Goal: Task Accomplishment & Management: Use online tool/utility

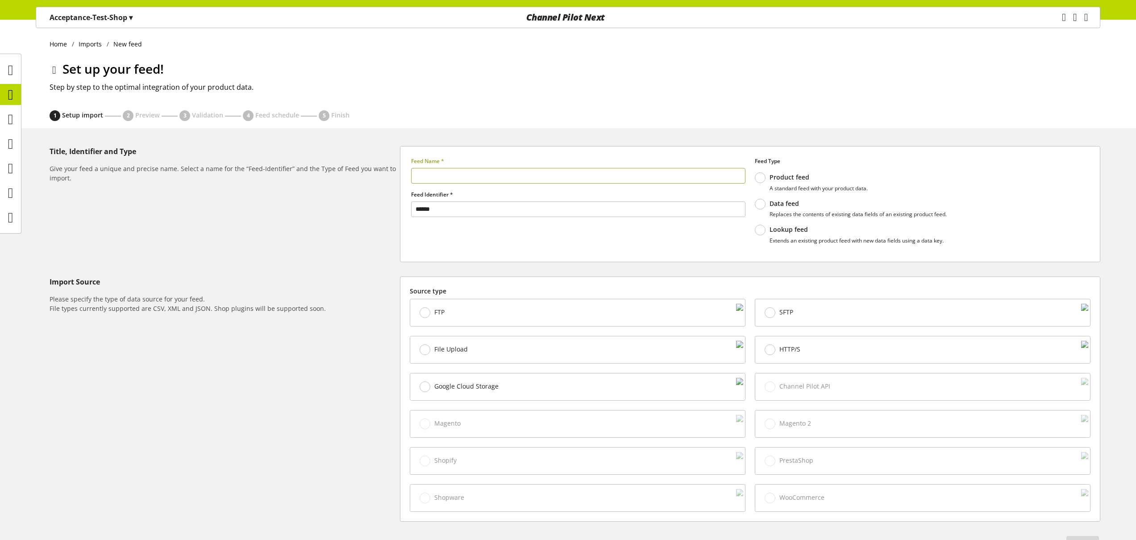
scroll to position [15, 0]
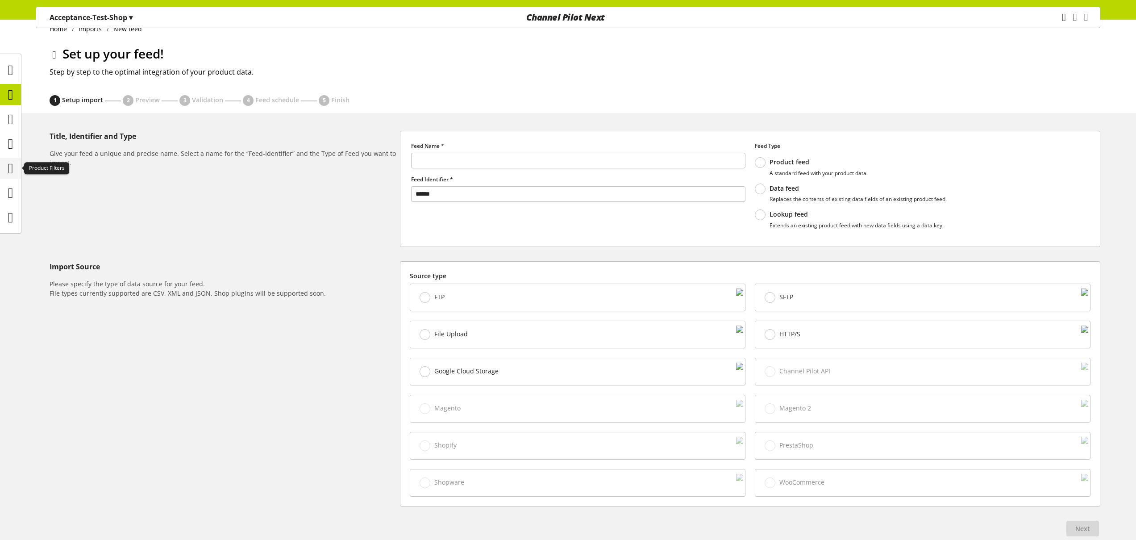
click at [12, 167] on icon at bounding box center [10, 168] width 5 height 18
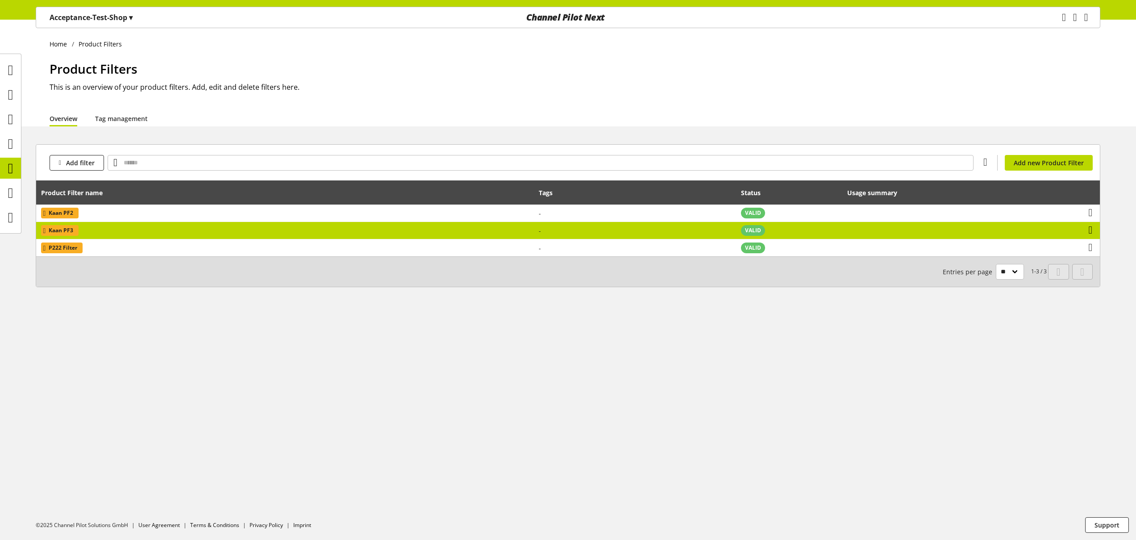
click at [1093, 233] on icon at bounding box center [1091, 230] width 4 height 16
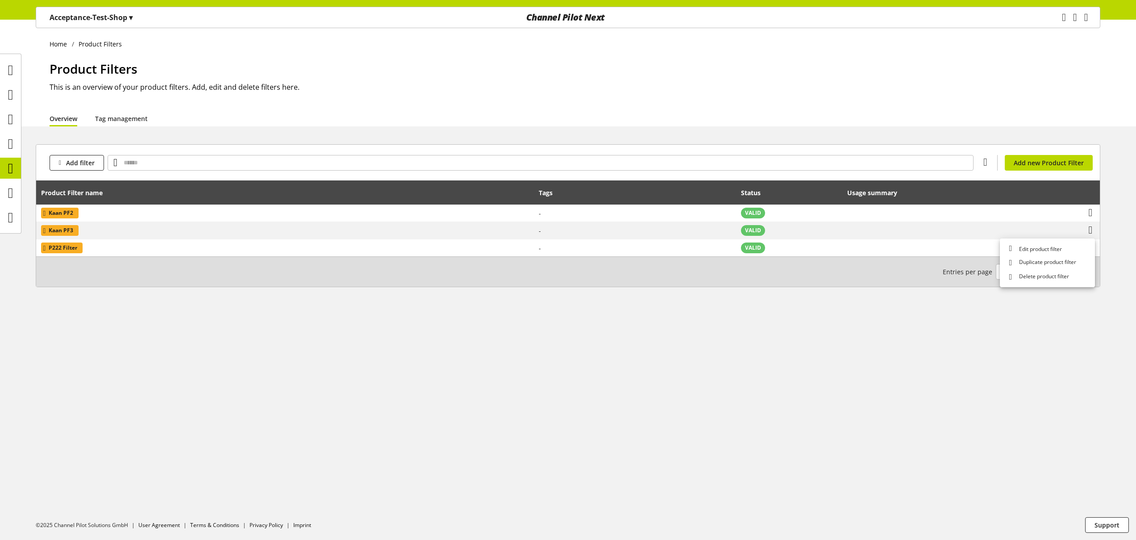
click at [1025, 131] on div "Home Product Filters Product Filters This is an overview of your product filter…" at bounding box center [568, 280] width 1136 height 520
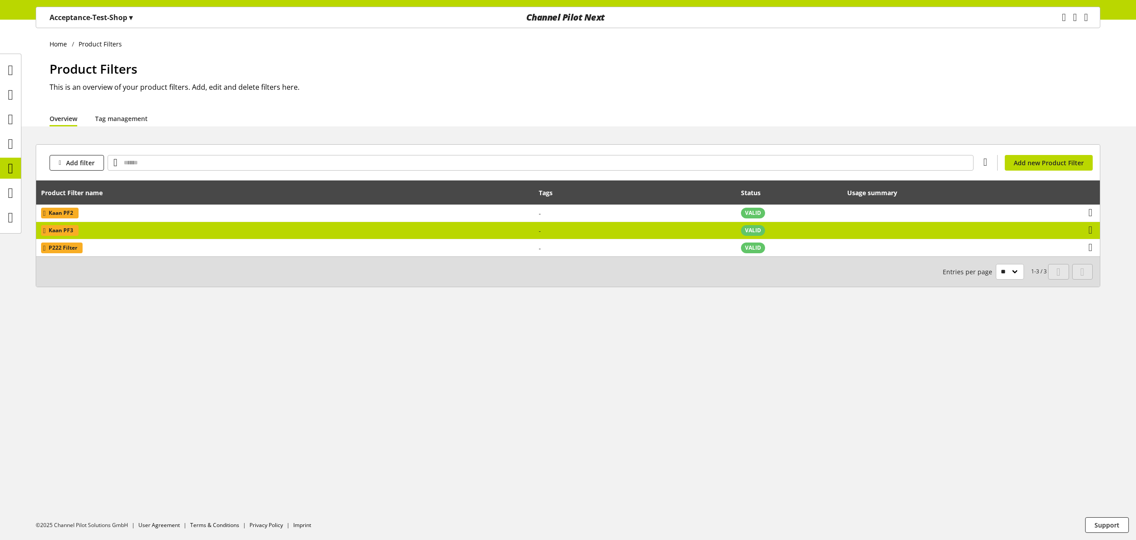
click at [134, 228] on td "Kaan PF3" at bounding box center [285, 230] width 498 height 17
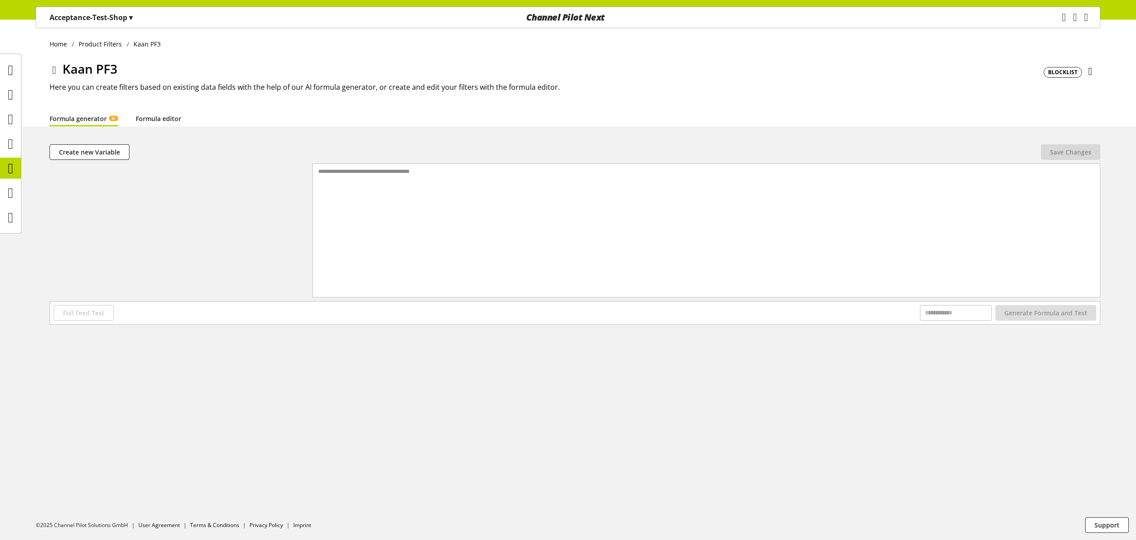
click at [167, 117] on link "Formula editor" at bounding box center [159, 118] width 46 height 9
click at [110, 120] on span "AI" at bounding box center [113, 118] width 9 height 5
click at [168, 118] on link "Formula editor" at bounding box center [159, 118] width 46 height 9
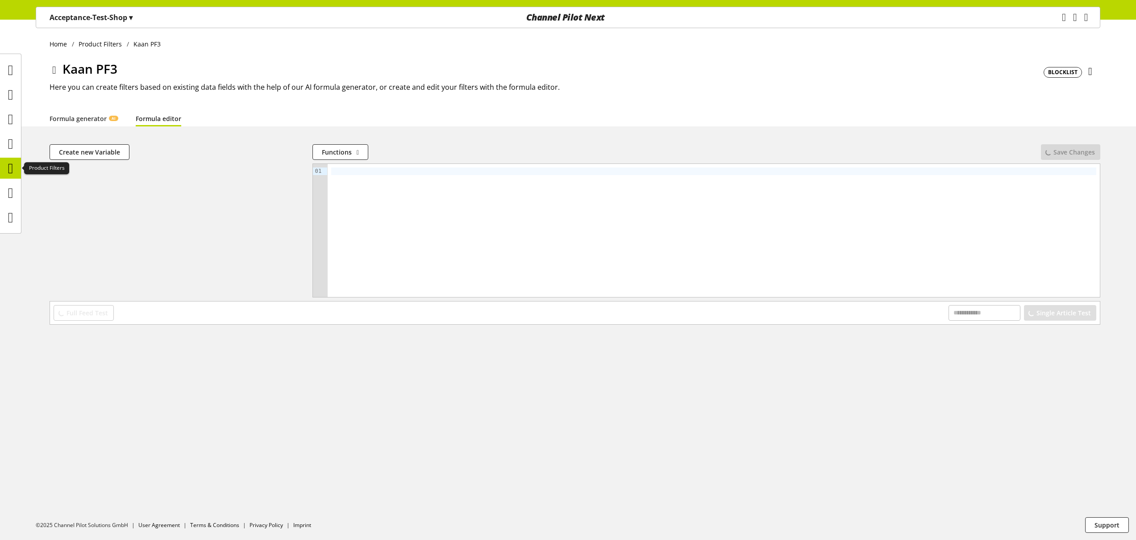
click at [11, 168] on icon at bounding box center [10, 168] width 5 height 18
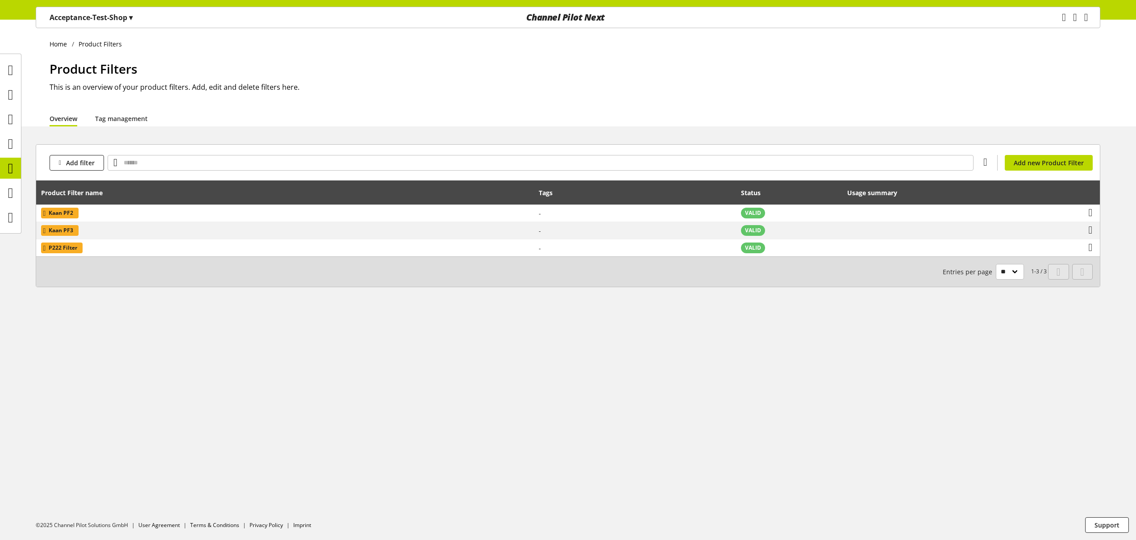
click at [95, 22] on p "Acceptance-Test-Shop ▾" at bounding box center [91, 17] width 83 height 11
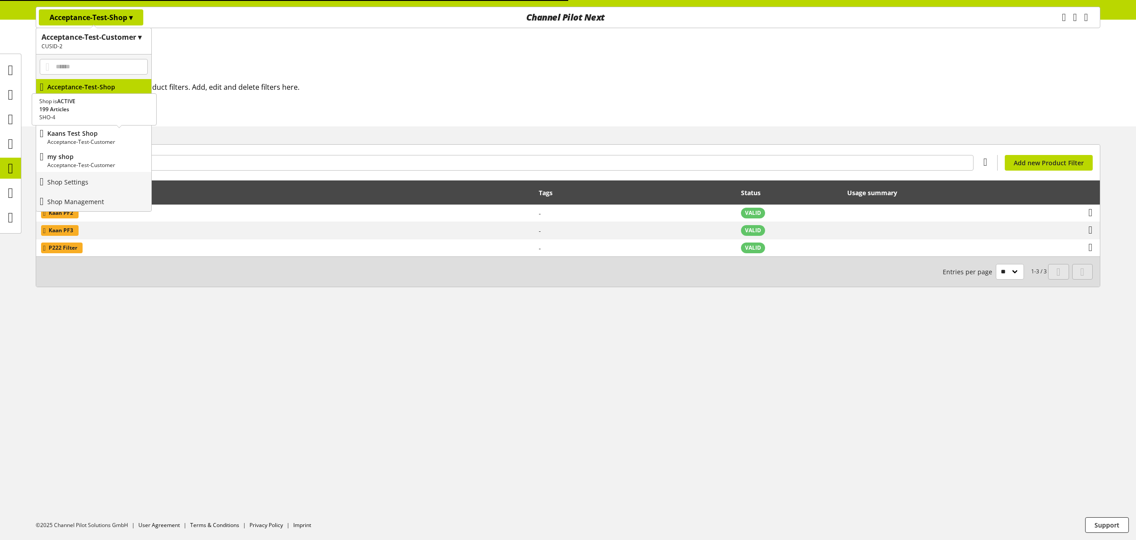
click at [109, 137] on p "Kaans Test Shop" at bounding box center [97, 133] width 100 height 9
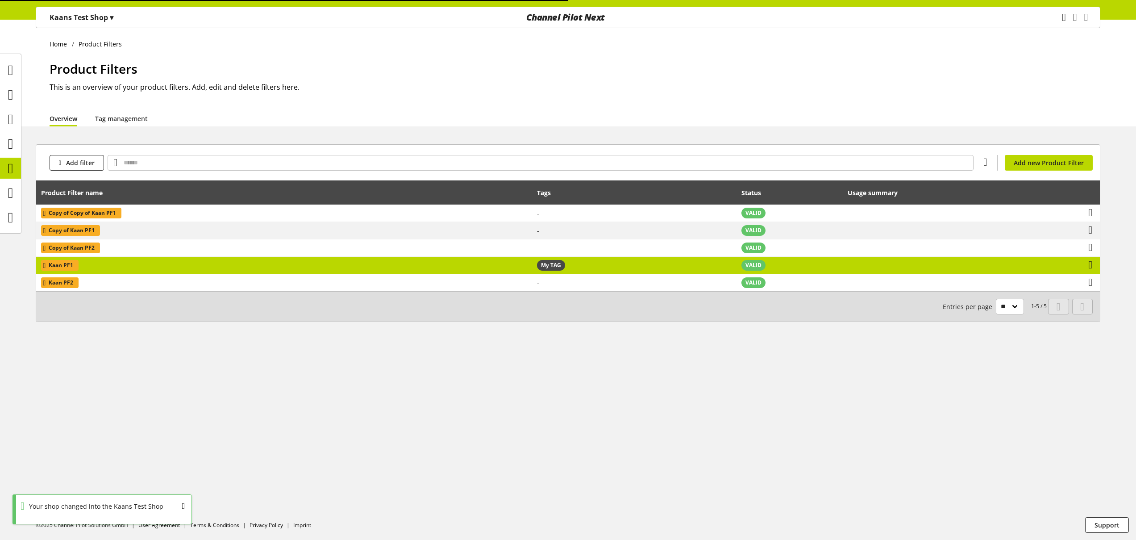
click at [198, 267] on td "Kaan PF1" at bounding box center [284, 265] width 496 height 17
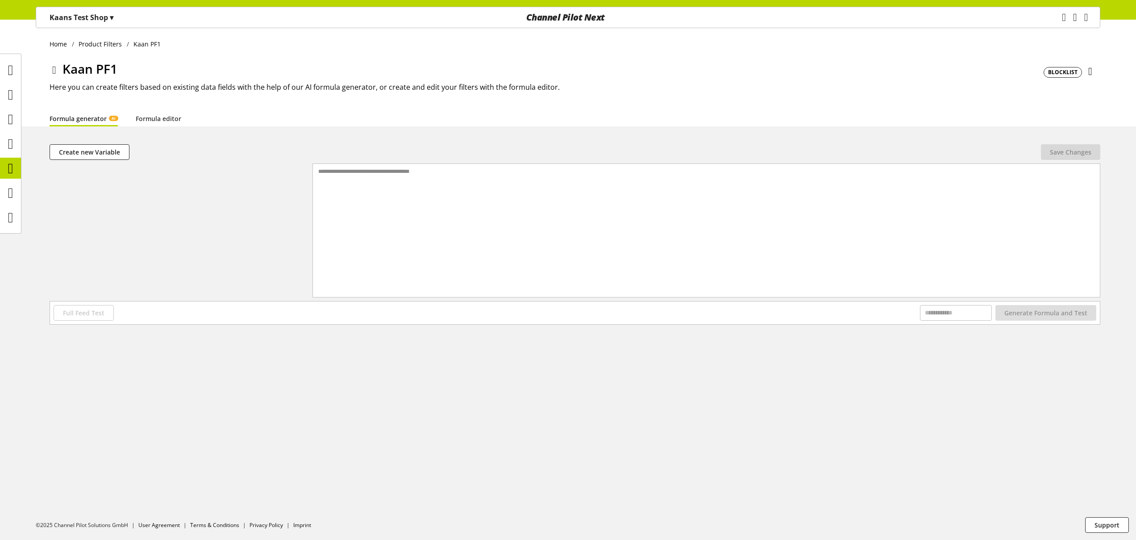
click at [54, 67] on icon at bounding box center [54, 70] width 4 height 16
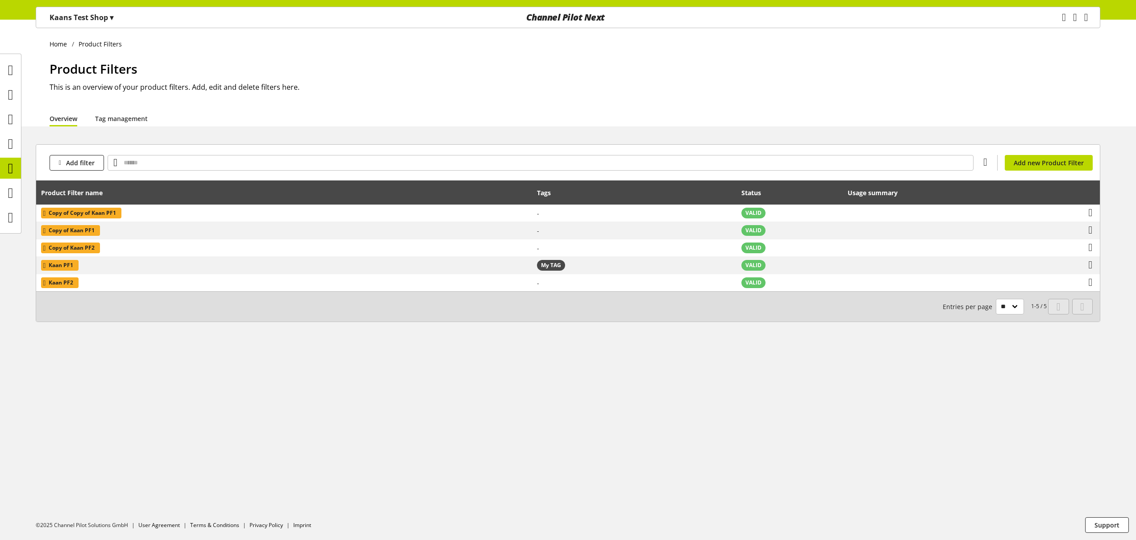
click at [156, 295] on div "1-5 / 5 Entries per page ** ** ** ***" at bounding box center [568, 306] width 1064 height 30
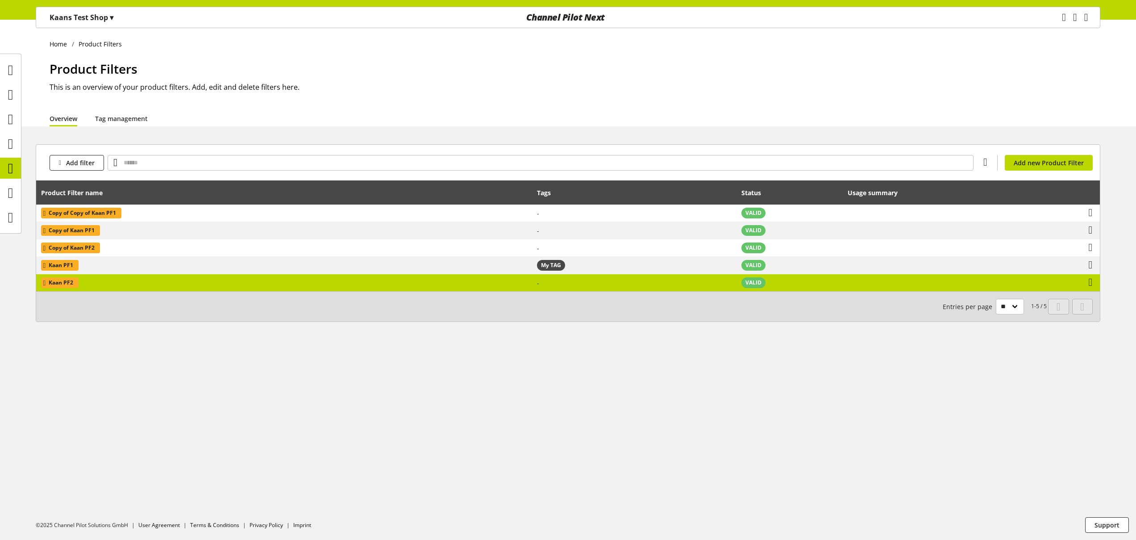
click at [158, 290] on td "Kaan PF2" at bounding box center [284, 282] width 496 height 17
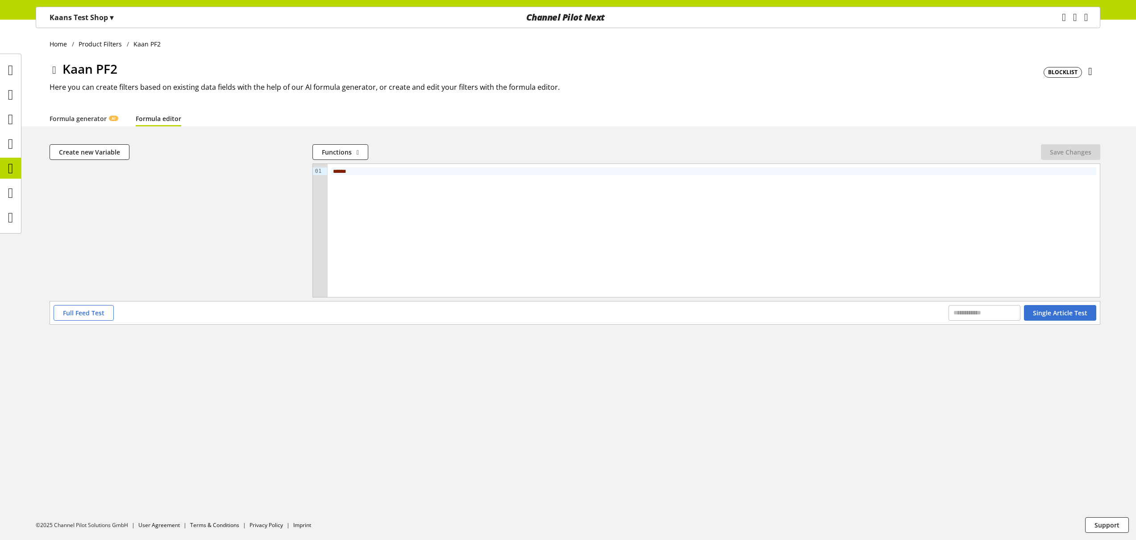
click at [172, 123] on link "Formula editor" at bounding box center [159, 118] width 46 height 9
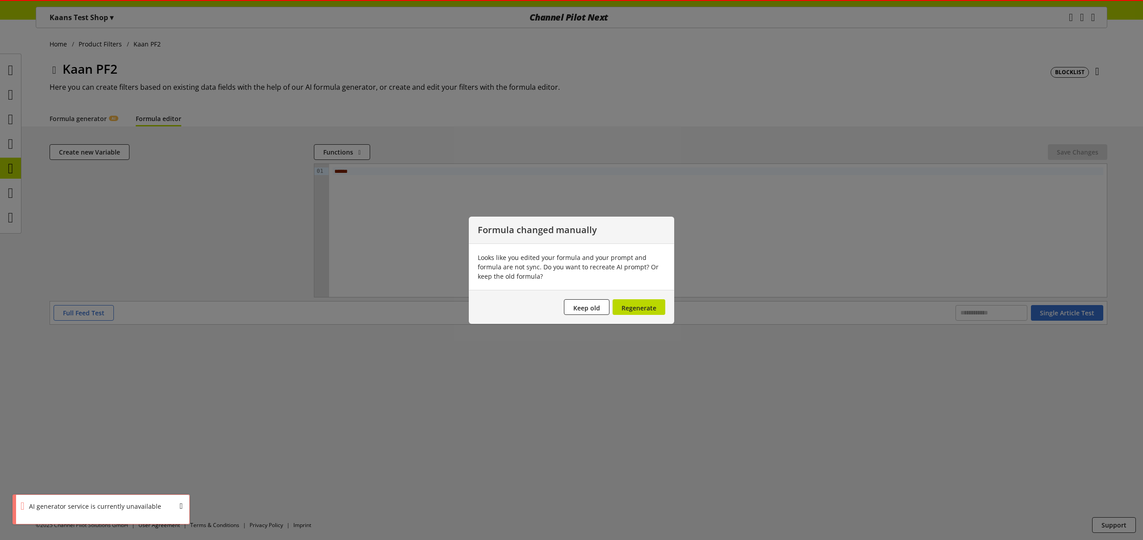
click at [54, 68] on div at bounding box center [571, 270] width 1143 height 540
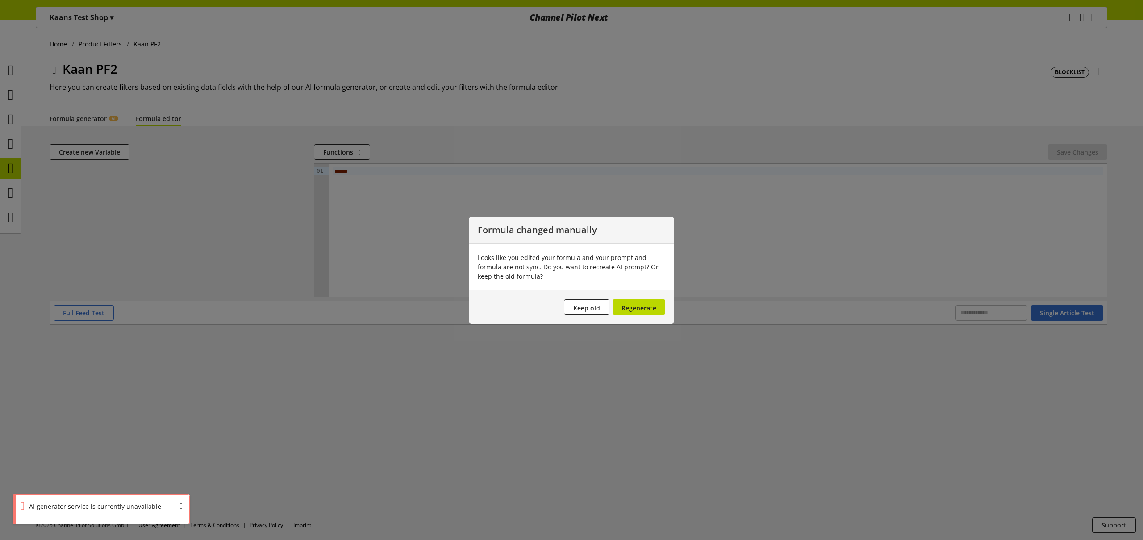
click at [54, 68] on div at bounding box center [571, 270] width 1143 height 540
click at [588, 312] on button "Keep old" at bounding box center [587, 307] width 46 height 16
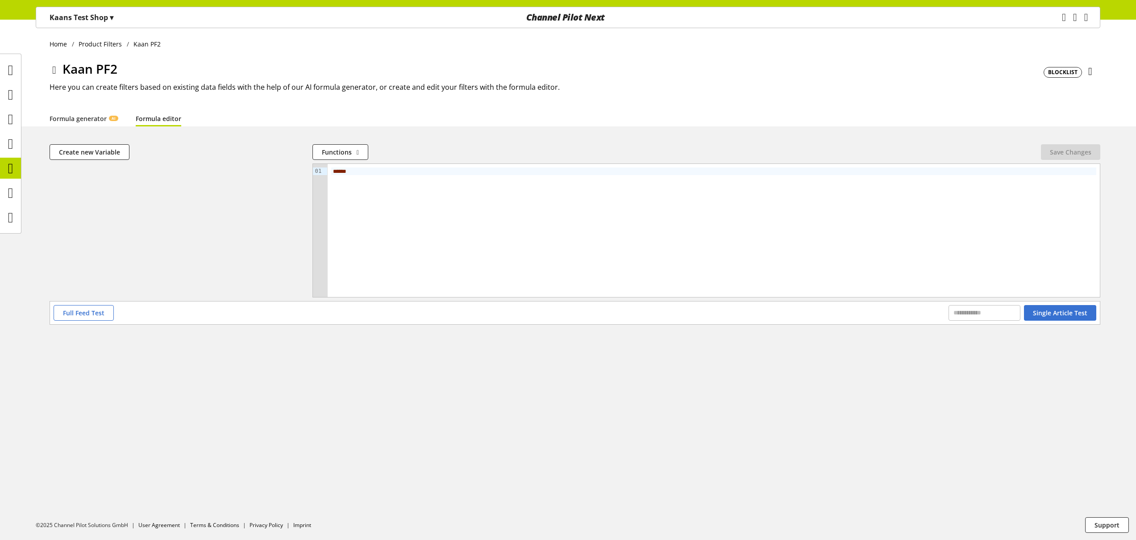
click at [54, 72] on icon at bounding box center [54, 70] width 4 height 16
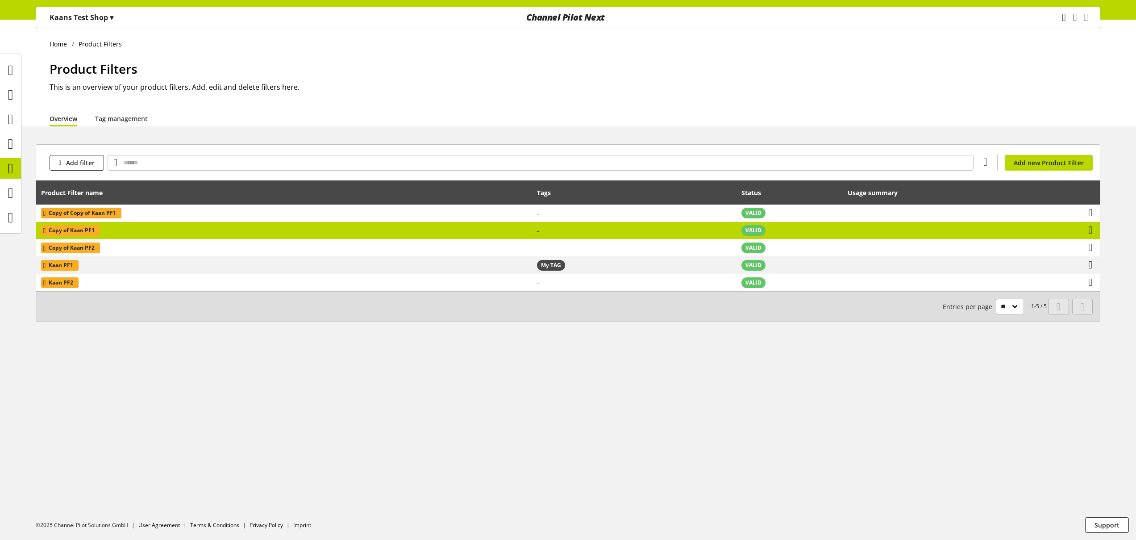
click at [223, 228] on td "Copy of Kaan PF1" at bounding box center [284, 230] width 496 height 17
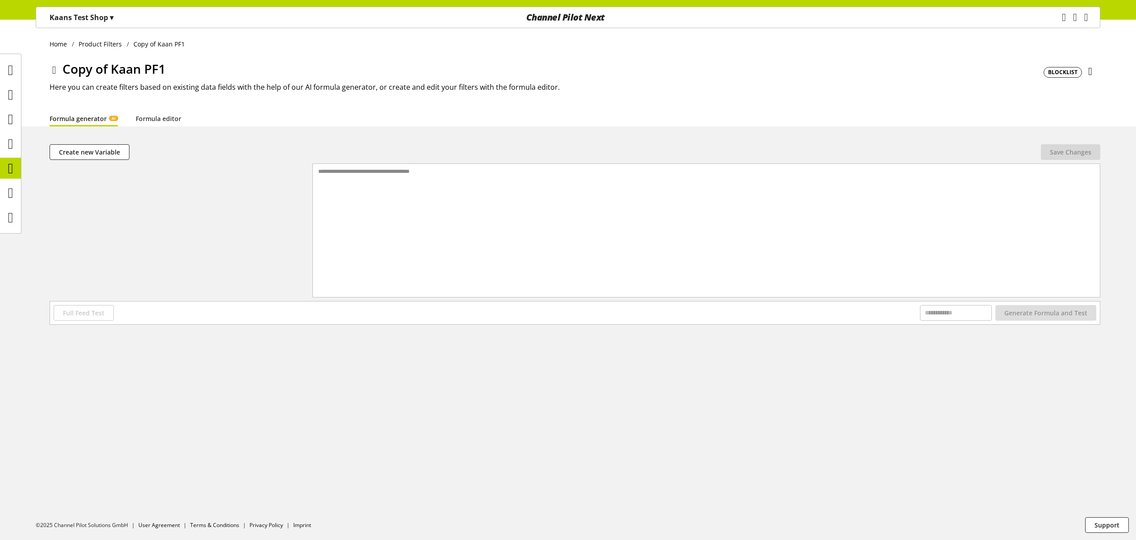
click at [56, 72] on icon at bounding box center [54, 70] width 4 height 16
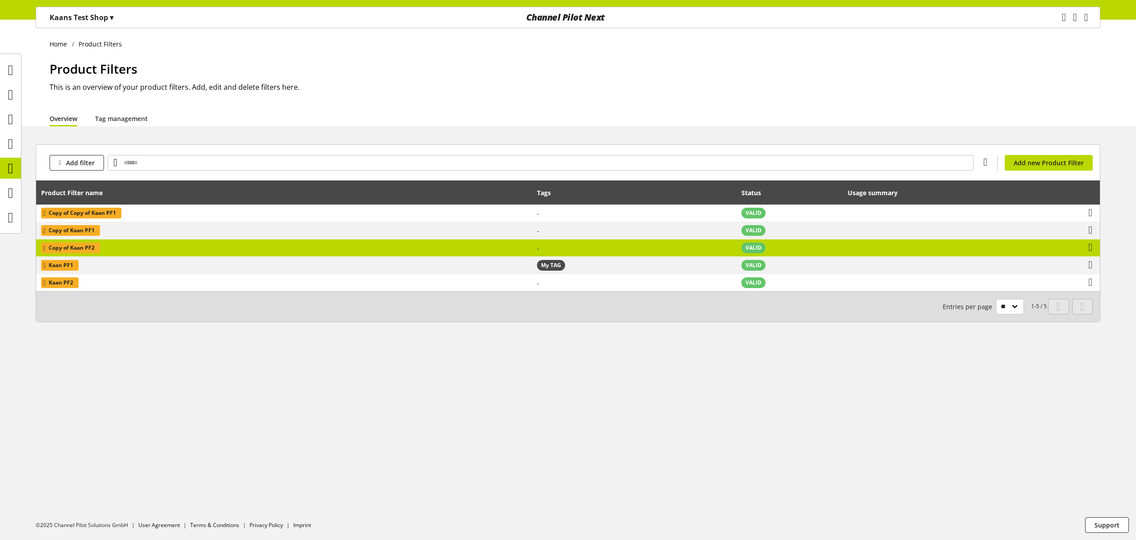
click at [172, 248] on td "Copy of Kaan PF2" at bounding box center [284, 247] width 496 height 17
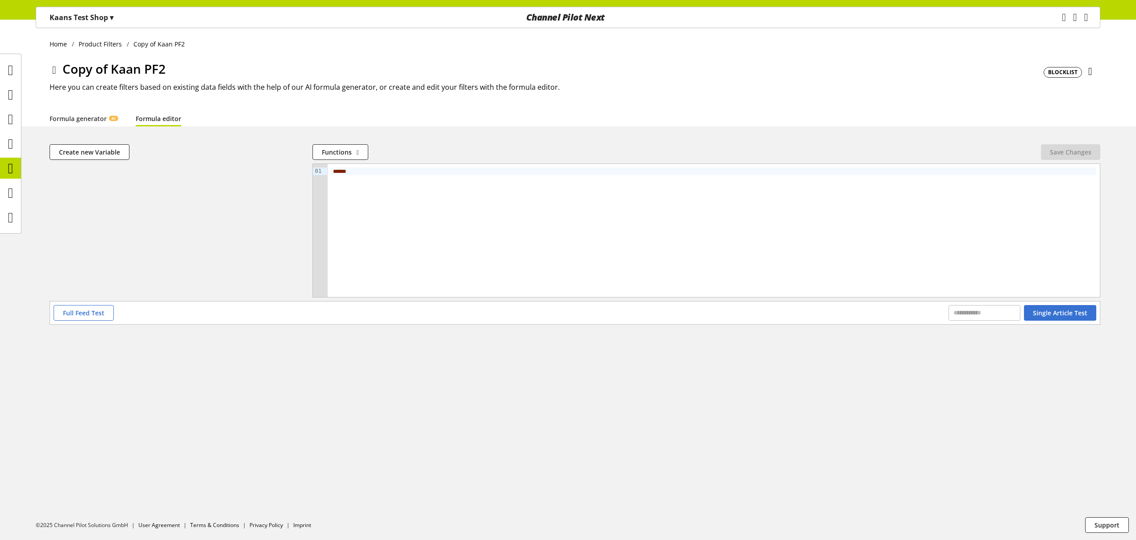
click at [55, 72] on icon at bounding box center [54, 70] width 4 height 16
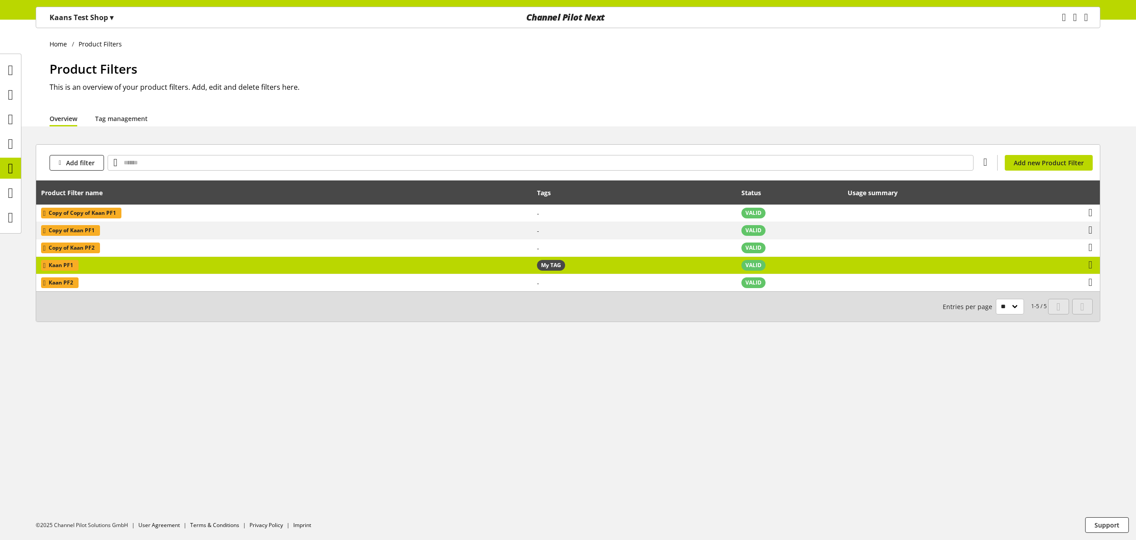
click at [149, 270] on td "Kaan PF1" at bounding box center [284, 265] width 496 height 17
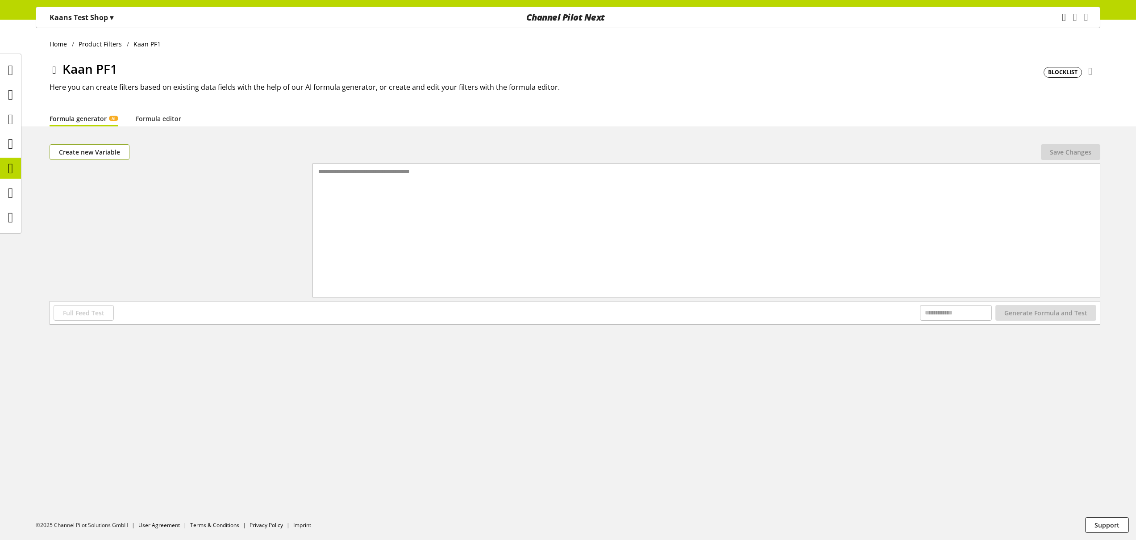
click at [118, 158] on button "Create new Variable" at bounding box center [90, 152] width 80 height 16
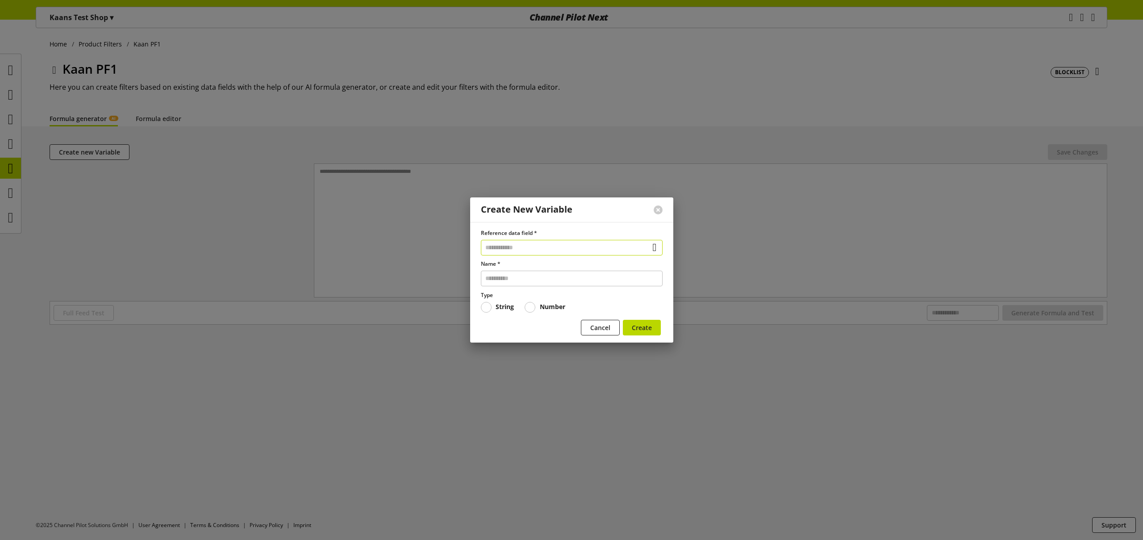
click at [512, 247] on input "text" at bounding box center [572, 248] width 182 height 16
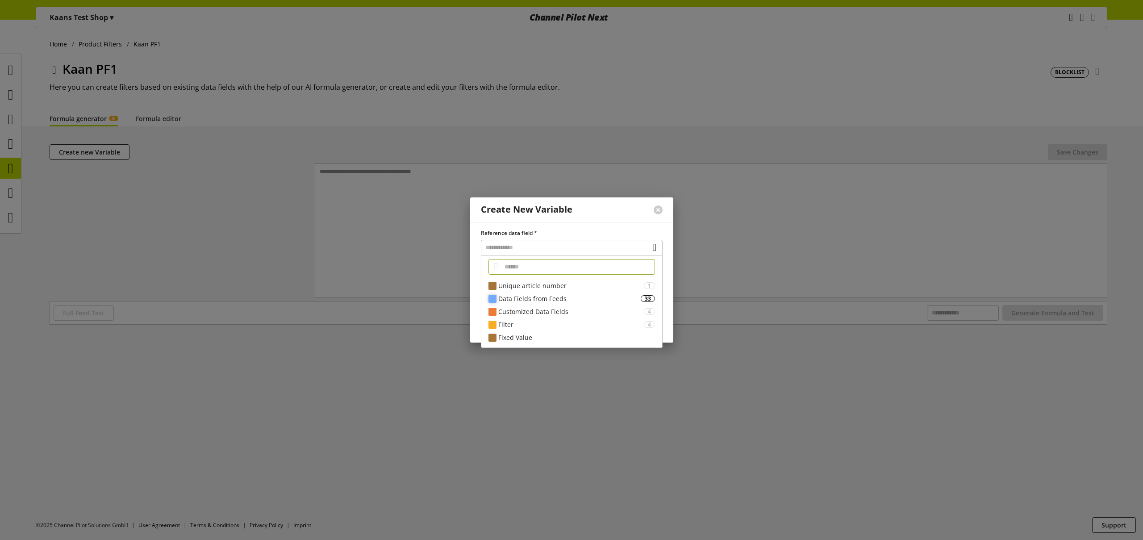
click at [542, 304] on div "Data Fields from Feeds 33" at bounding box center [571, 298] width 181 height 13
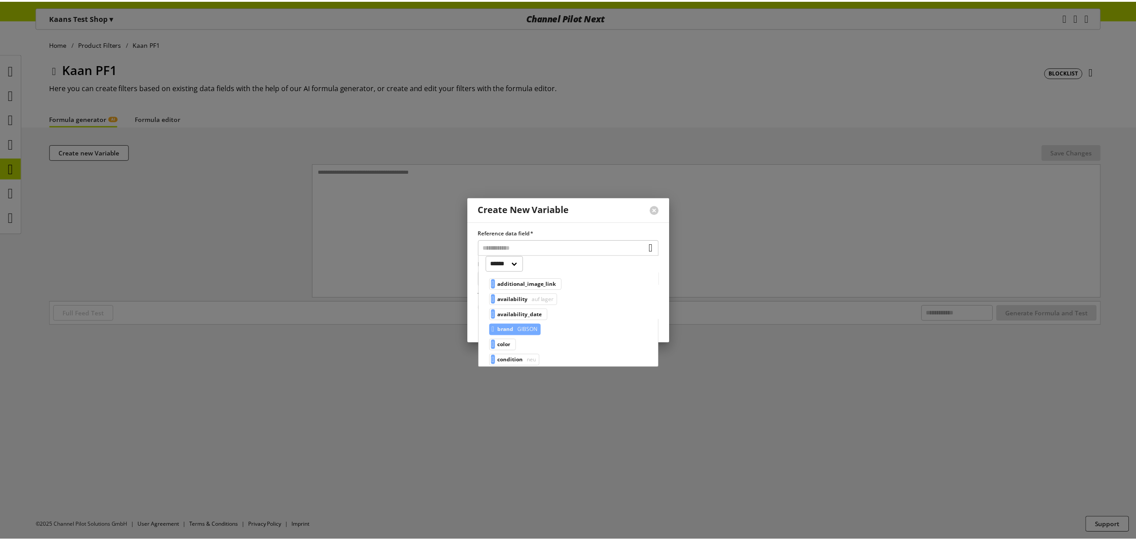
scroll to position [62, 0]
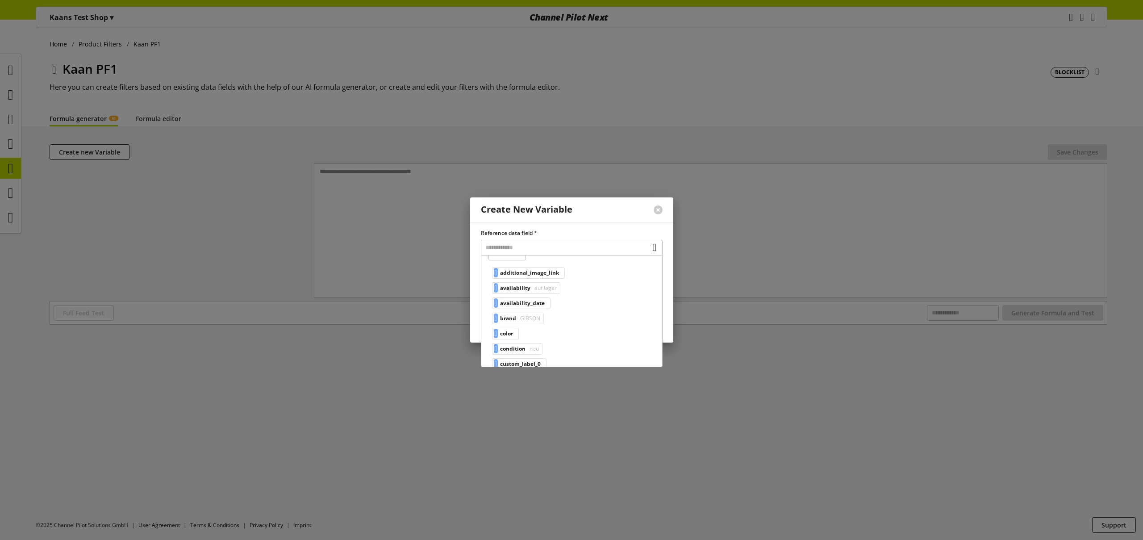
click at [511, 334] on span "color" at bounding box center [506, 333] width 13 height 11
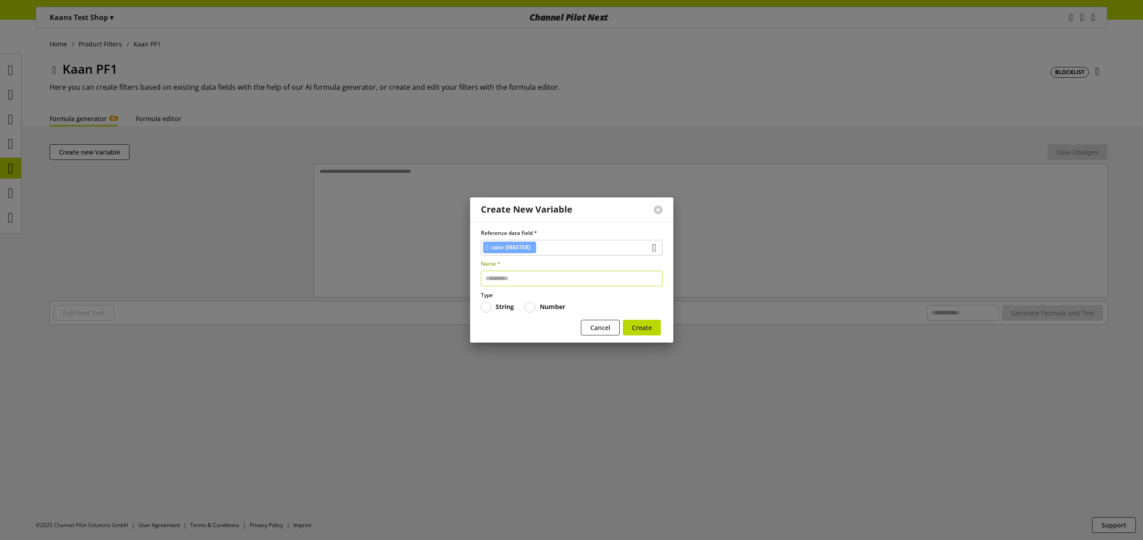
click at [530, 282] on input "text" at bounding box center [572, 278] width 182 height 16
type input "*****"
click at [632, 327] on span "Create" at bounding box center [642, 327] width 20 height 9
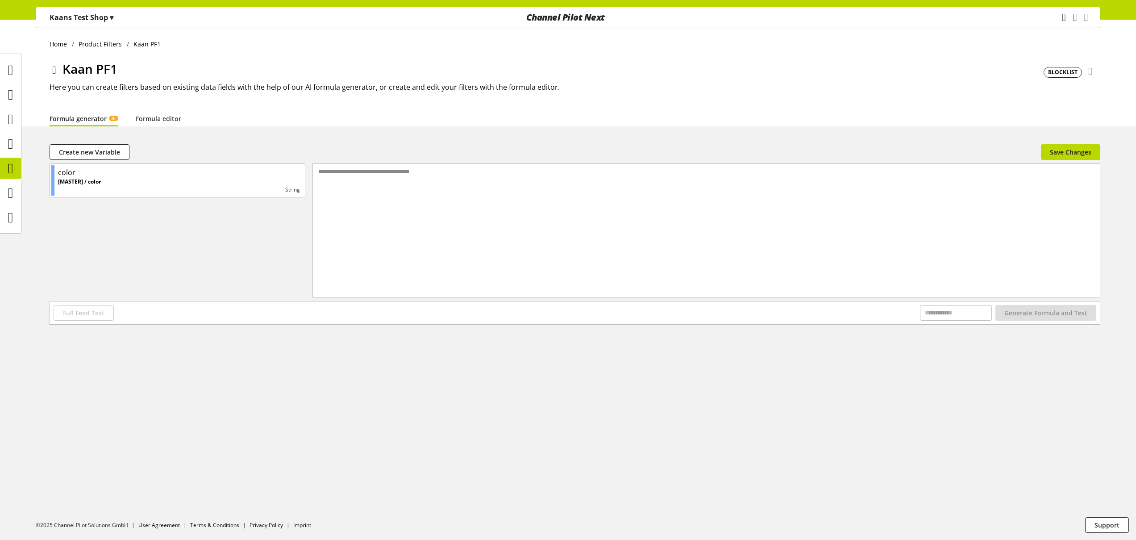
click at [495, 207] on div "**********" at bounding box center [706, 219] width 787 height 111
click at [1058, 149] on span "Save Changes" at bounding box center [1071, 151] width 42 height 9
click at [942, 246] on div "**********" at bounding box center [706, 219] width 787 height 111
click at [188, 123] on li "Formula editor" at bounding box center [167, 118] width 63 height 16
click at [168, 114] on link "Formula editor" at bounding box center [159, 118] width 46 height 9
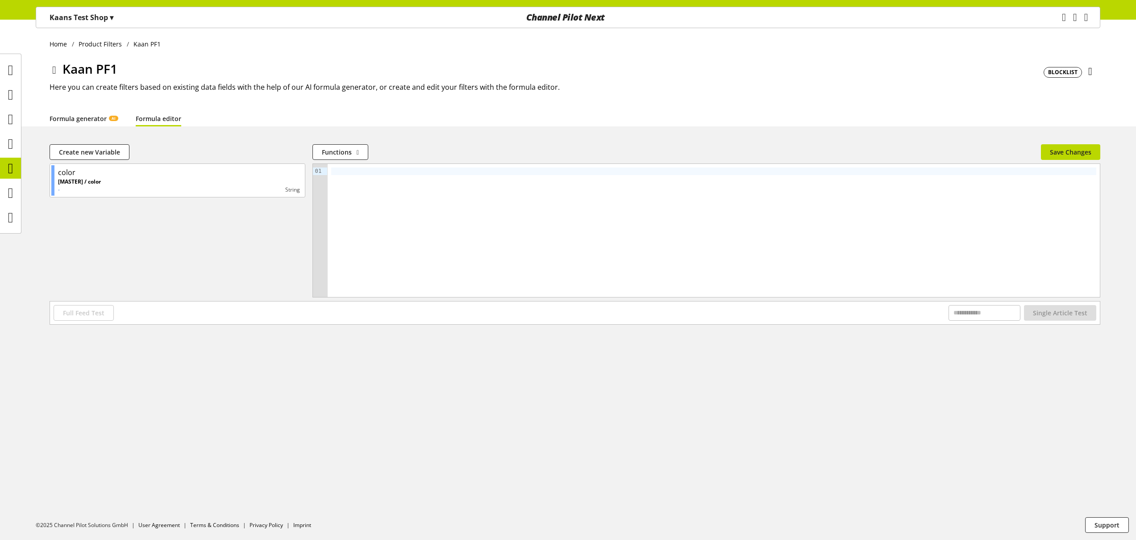
click at [91, 123] on link "Formula generator AI" at bounding box center [84, 118] width 68 height 9
click at [158, 120] on link "Formula editor" at bounding box center [159, 118] width 46 height 9
click at [366, 175] on div at bounding box center [714, 230] width 772 height 133
click at [1050, 151] on div "Save Changes" at bounding box center [1070, 152] width 59 height 16
click at [1058, 154] on div "Save Changes" at bounding box center [1070, 152] width 59 height 16
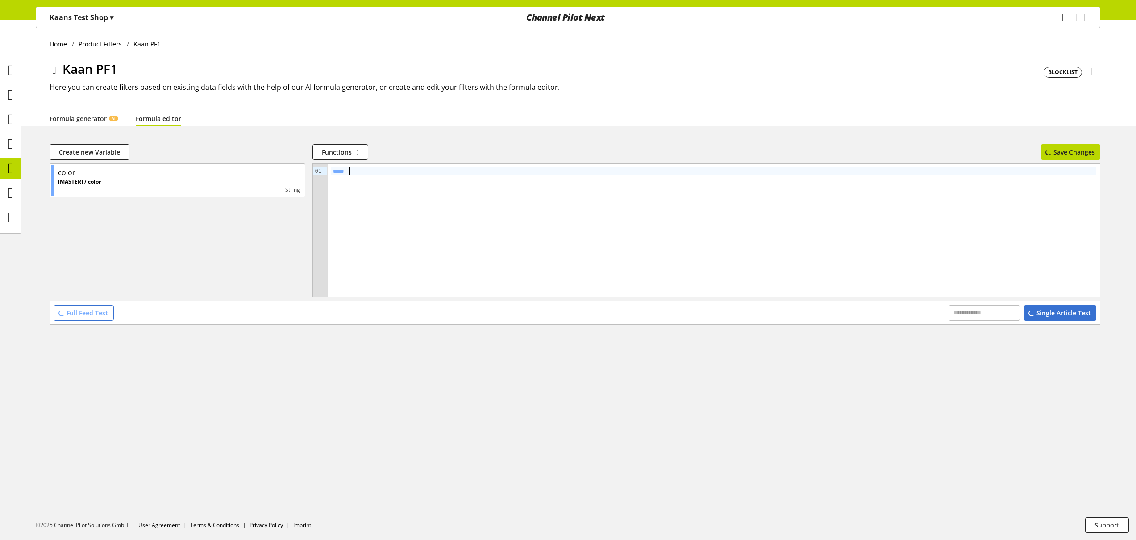
click at [589, 181] on div "*****" at bounding box center [714, 230] width 772 height 133
click at [1058, 153] on div "Save Changes" at bounding box center [1070, 152] width 59 height 16
click at [1059, 153] on div "Save Changes" at bounding box center [1070, 152] width 59 height 16
click at [8, 166] on icon at bounding box center [10, 168] width 5 height 18
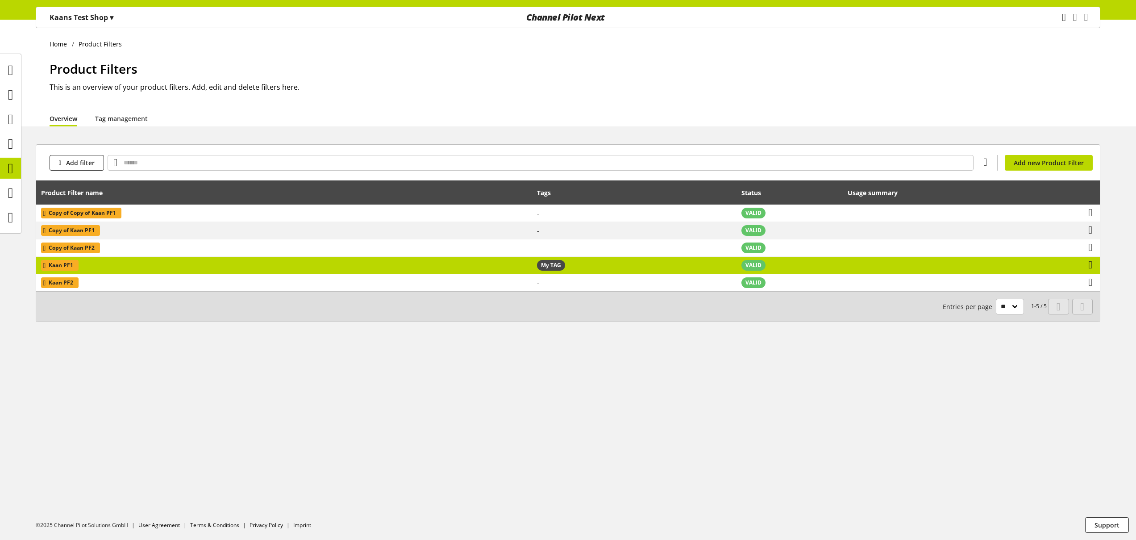
click at [138, 269] on td "Kaan PF1" at bounding box center [284, 265] width 496 height 17
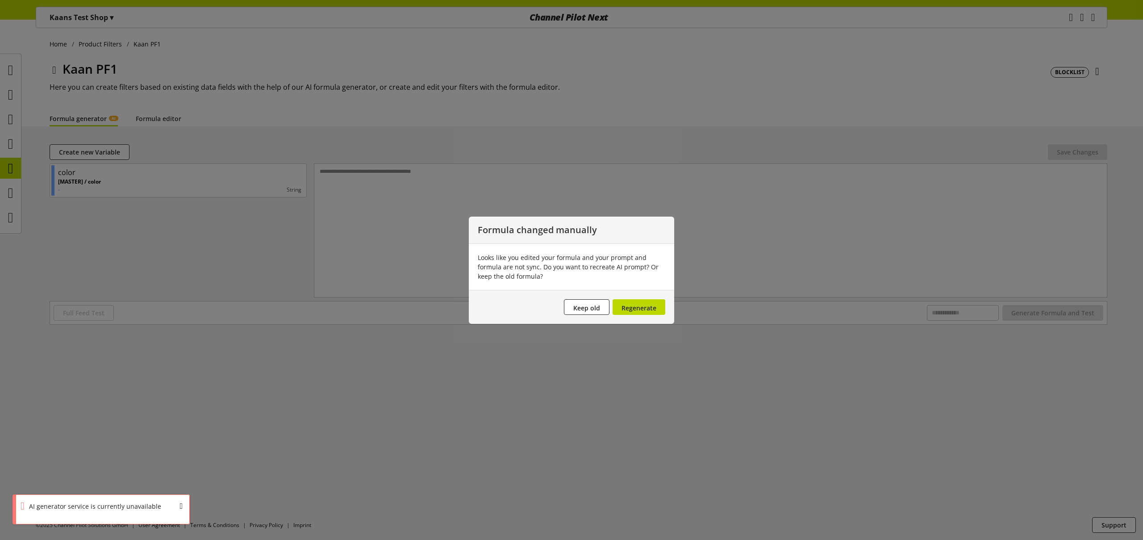
click at [640, 307] on span "Regenerate" at bounding box center [638, 308] width 35 height 8
click at [620, 312] on footer "Keep old Regenerate" at bounding box center [571, 307] width 205 height 34
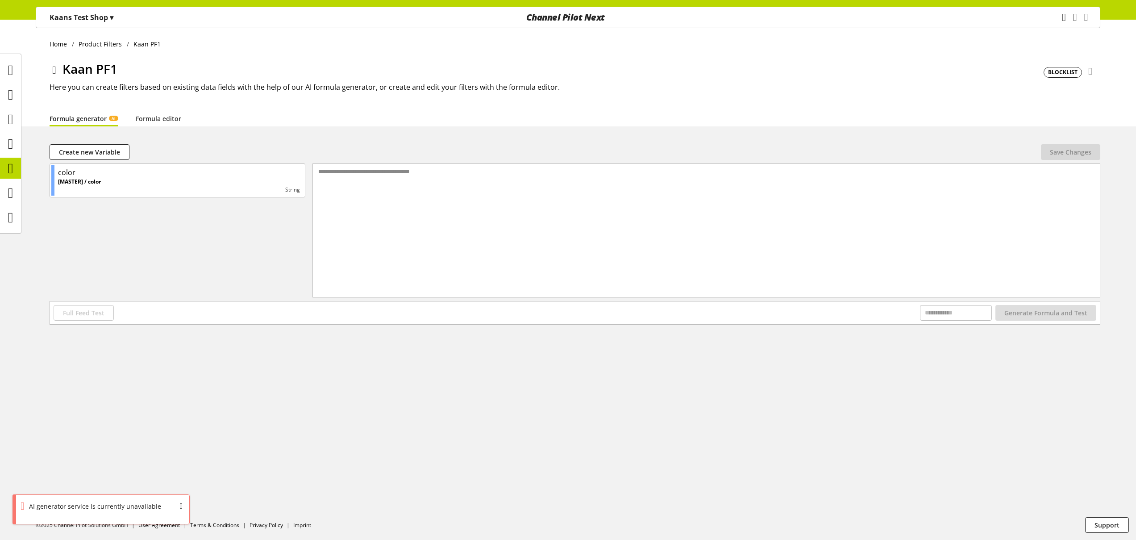
click at [187, 507] on div "OK" at bounding box center [192, 508] width 25 height 16
click at [10, 169] on icon at bounding box center [10, 168] width 5 height 18
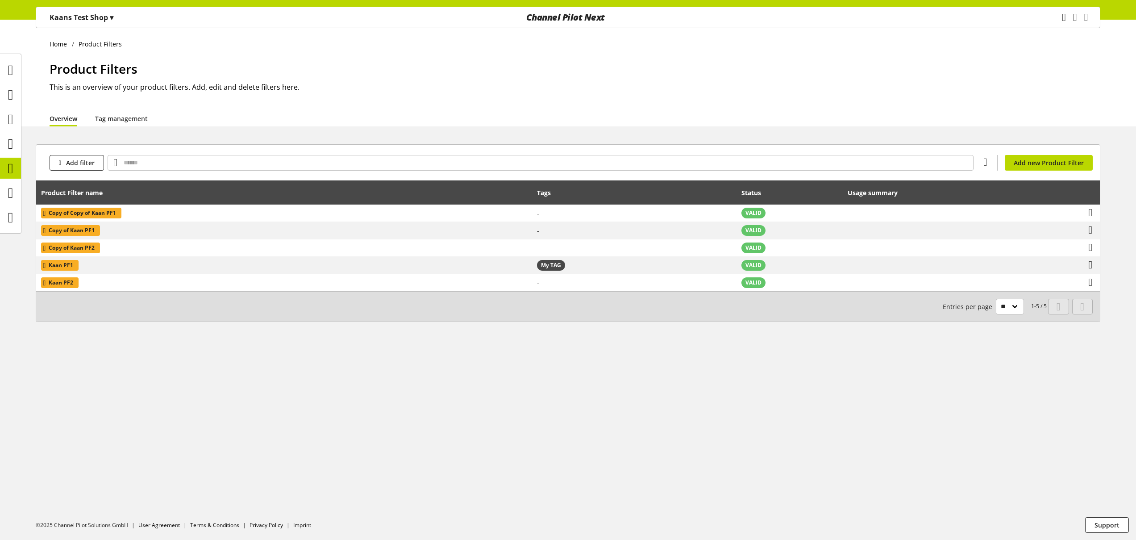
drag, startPoint x: 68, startPoint y: 19, endPoint x: 72, endPoint y: 30, distance: 11.9
click at [69, 20] on p "Kaans Test Shop ▾" at bounding box center [82, 17] width 64 height 11
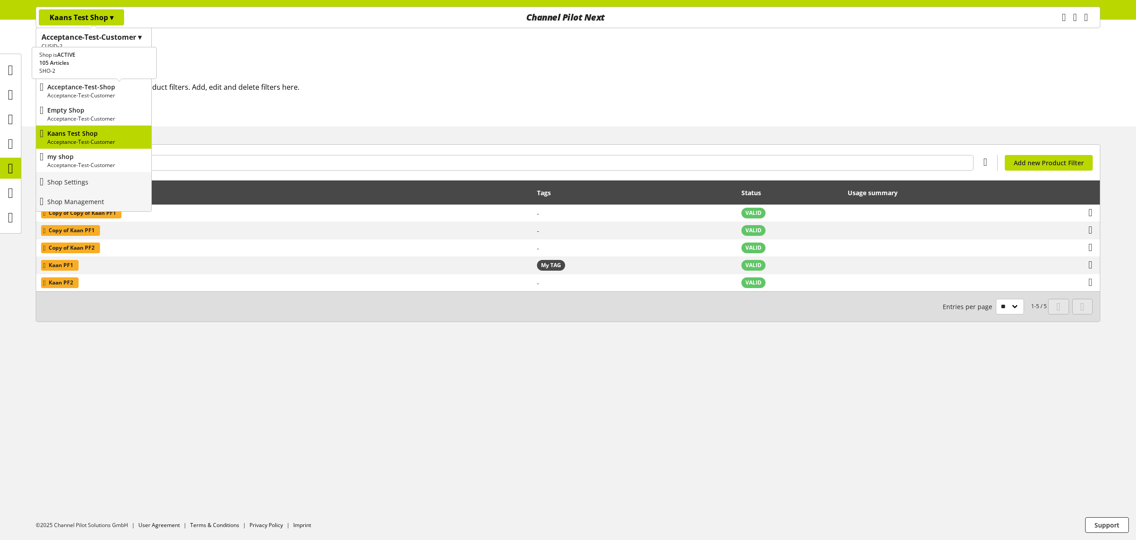
click at [83, 95] on p "Acceptance-Test-Customer" at bounding box center [97, 96] width 100 height 8
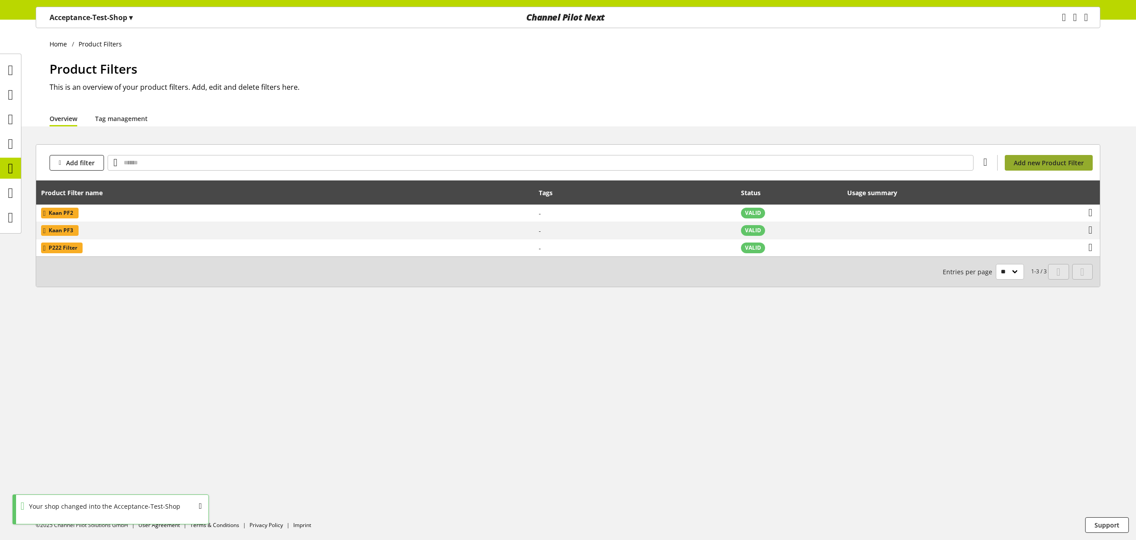
click at [1063, 164] on span "Add new Product Filter" at bounding box center [1049, 162] width 70 height 9
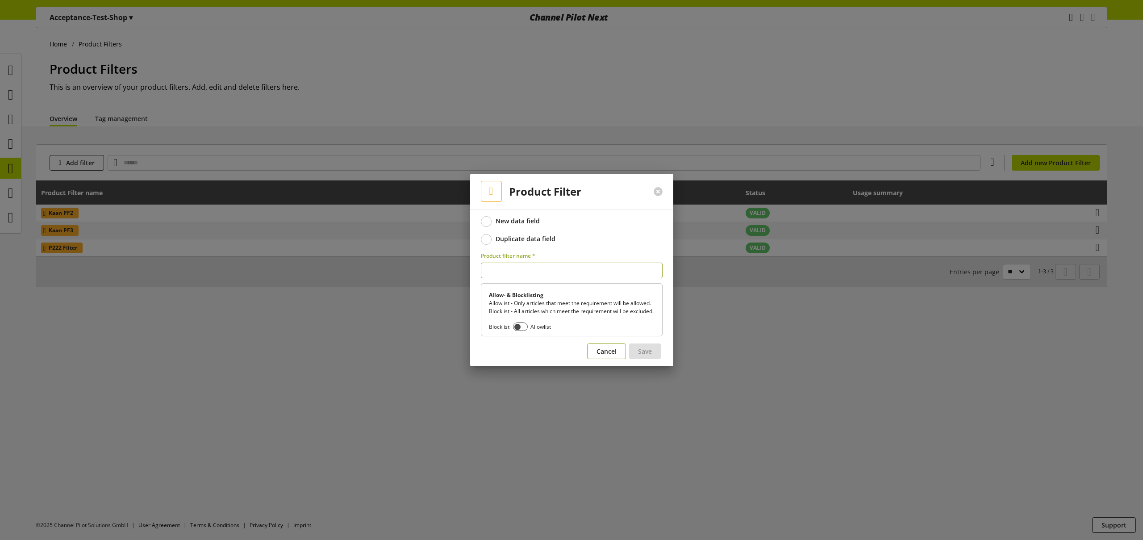
click at [609, 355] on span "Cancel" at bounding box center [606, 350] width 20 height 9
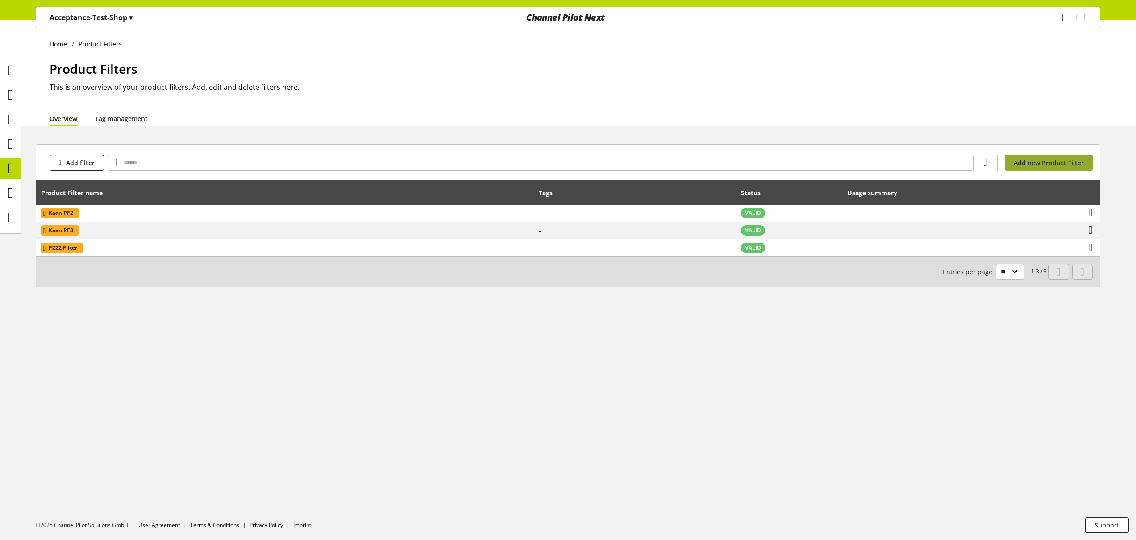
click at [1041, 161] on span "Add new Product Filter" at bounding box center [1049, 162] width 70 height 9
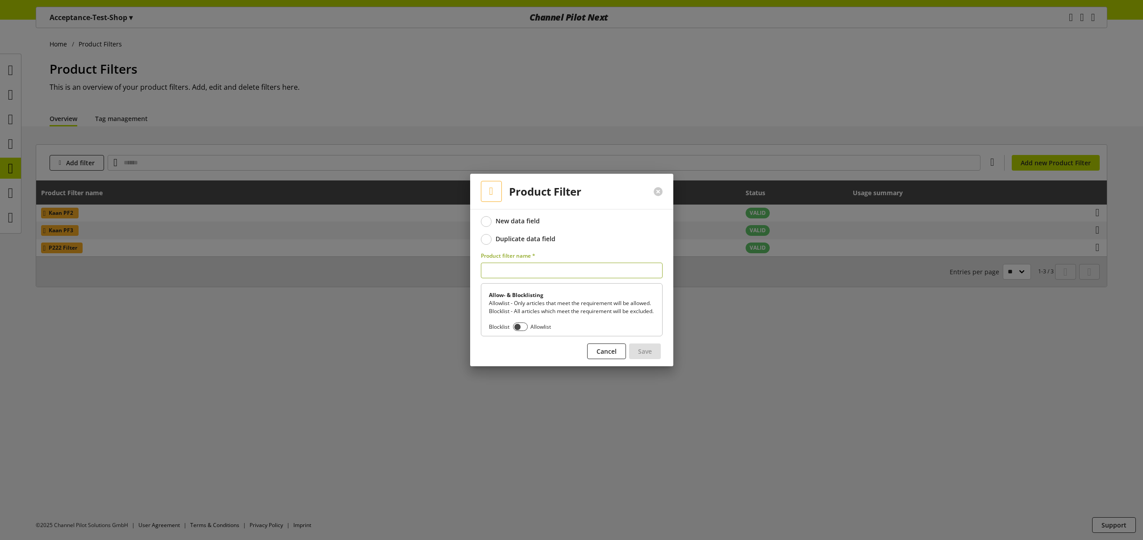
click at [522, 236] on div "Duplicate data field" at bounding box center [525, 239] width 60 height 8
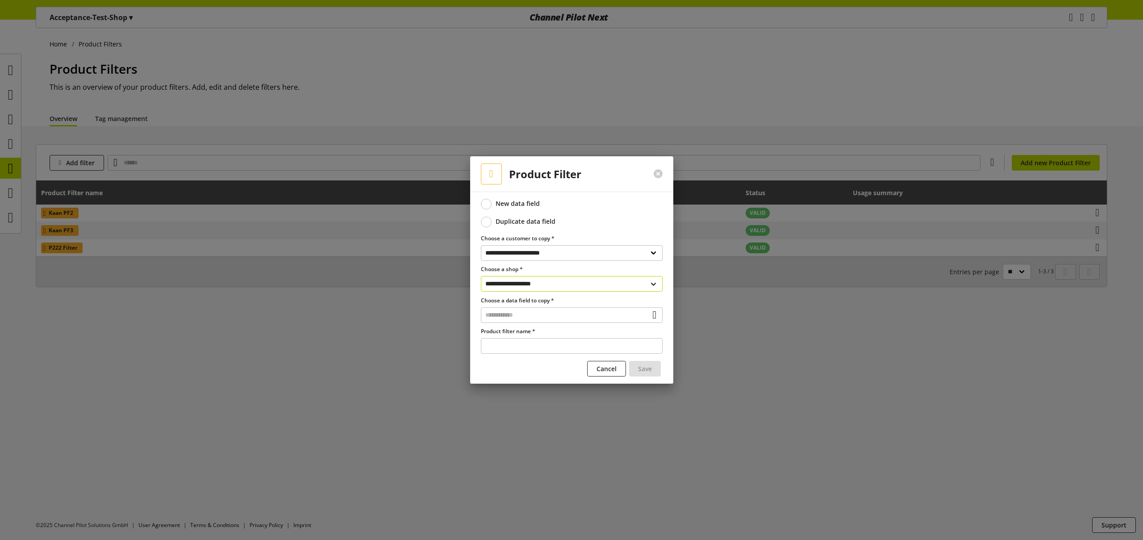
click at [561, 285] on select "**********" at bounding box center [572, 284] width 182 height 16
select select "**********"
click at [545, 315] on input "text" at bounding box center [572, 315] width 182 height 16
click at [531, 353] on div "Filter" at bounding box center [571, 352] width 146 height 9
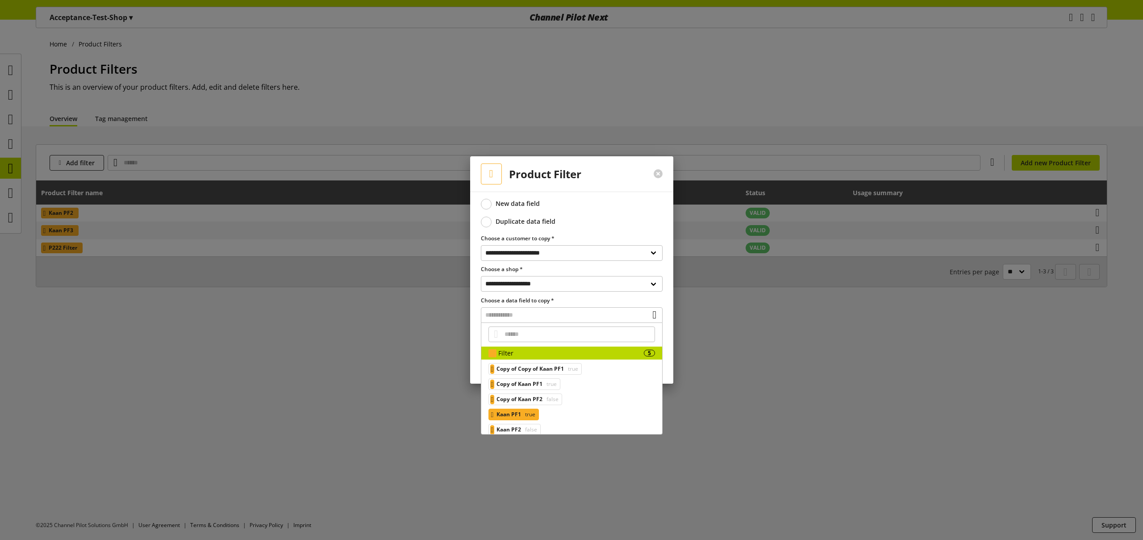
click at [535, 413] on span "true" at bounding box center [529, 414] width 12 height 11
type input "********"
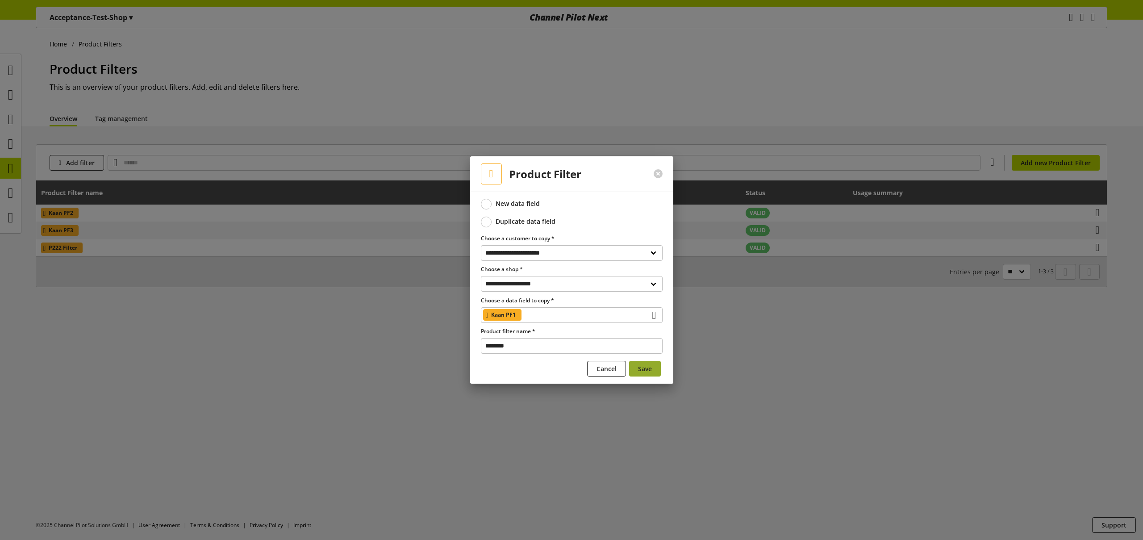
click at [643, 369] on span "Save" at bounding box center [645, 368] width 14 height 9
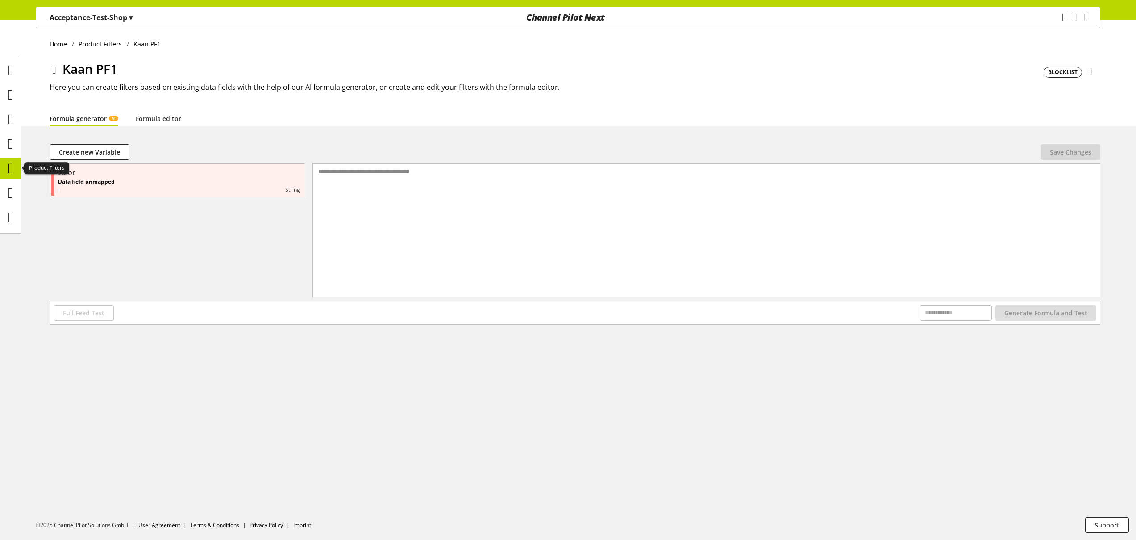
click at [12, 165] on icon at bounding box center [10, 168] width 5 height 18
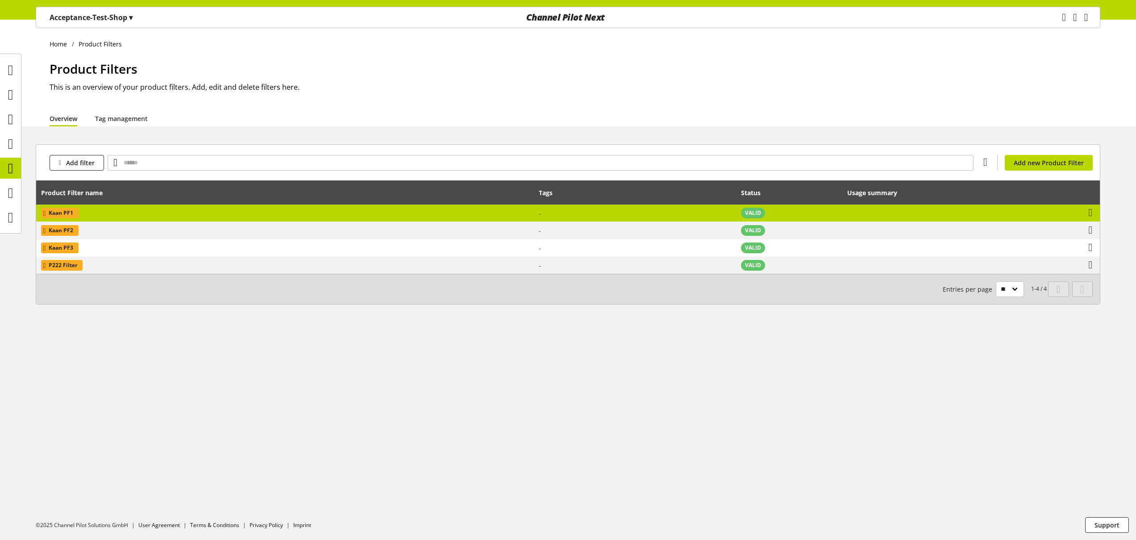
click at [182, 209] on td "Kaan PF1" at bounding box center [285, 212] width 498 height 17
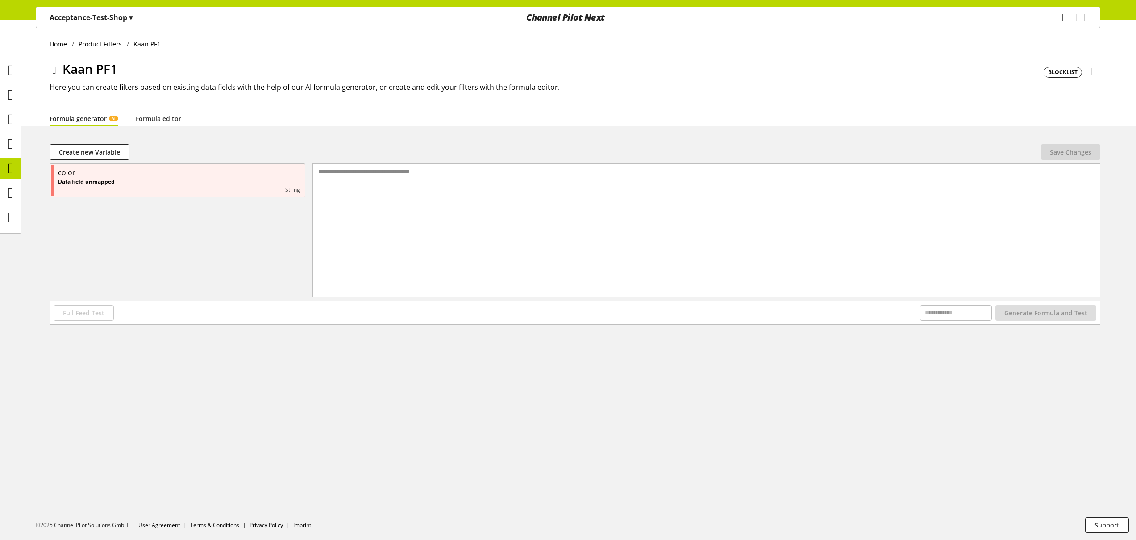
click at [52, 70] on icon at bounding box center [54, 70] width 4 height 16
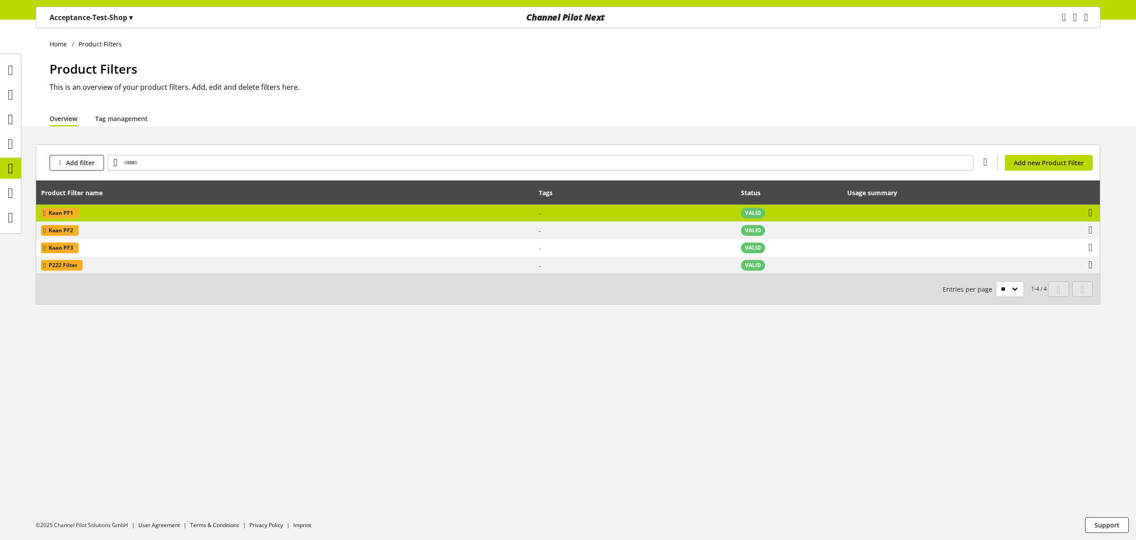
click at [121, 214] on td "Kaan PF1" at bounding box center [285, 212] width 498 height 17
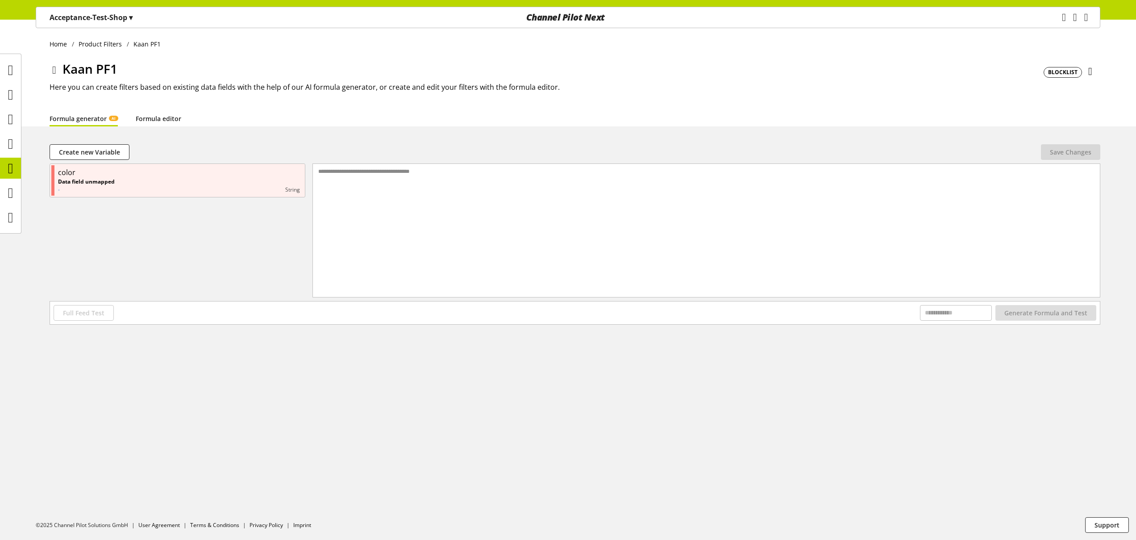
click at [165, 122] on link "Formula editor" at bounding box center [159, 118] width 46 height 9
click at [1061, 74] on span "BLOCKLIST" at bounding box center [1062, 72] width 29 height 8
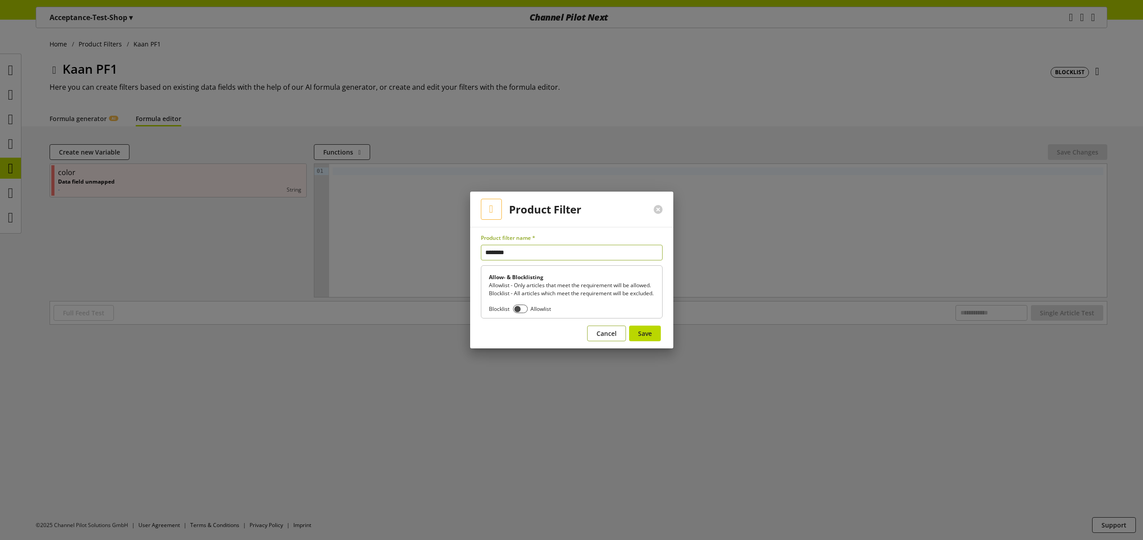
click at [608, 341] on button "Cancel" at bounding box center [606, 333] width 39 height 16
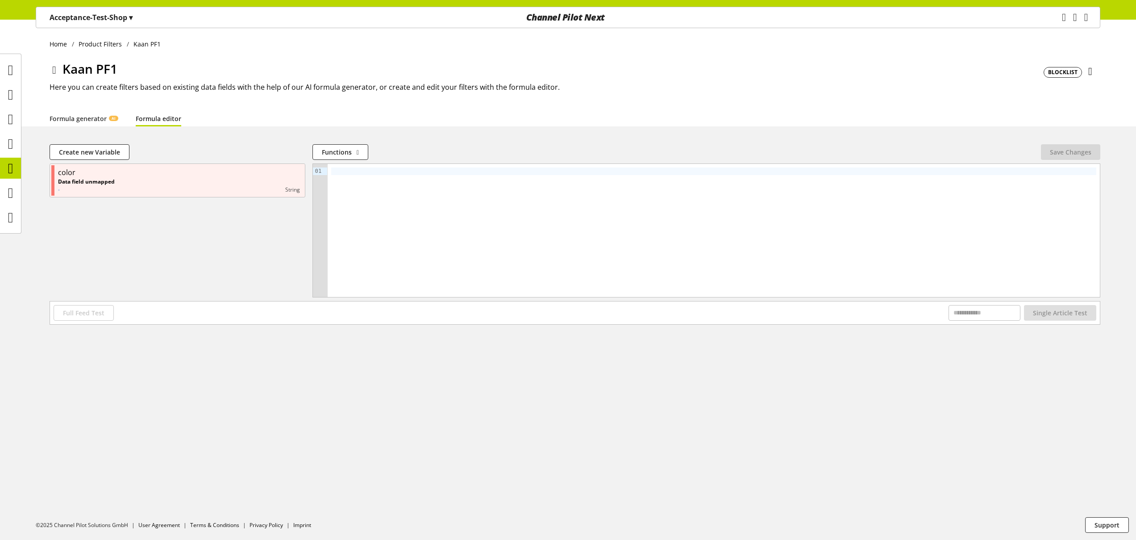
click at [1090, 71] on icon at bounding box center [1090, 71] width 4 height 16
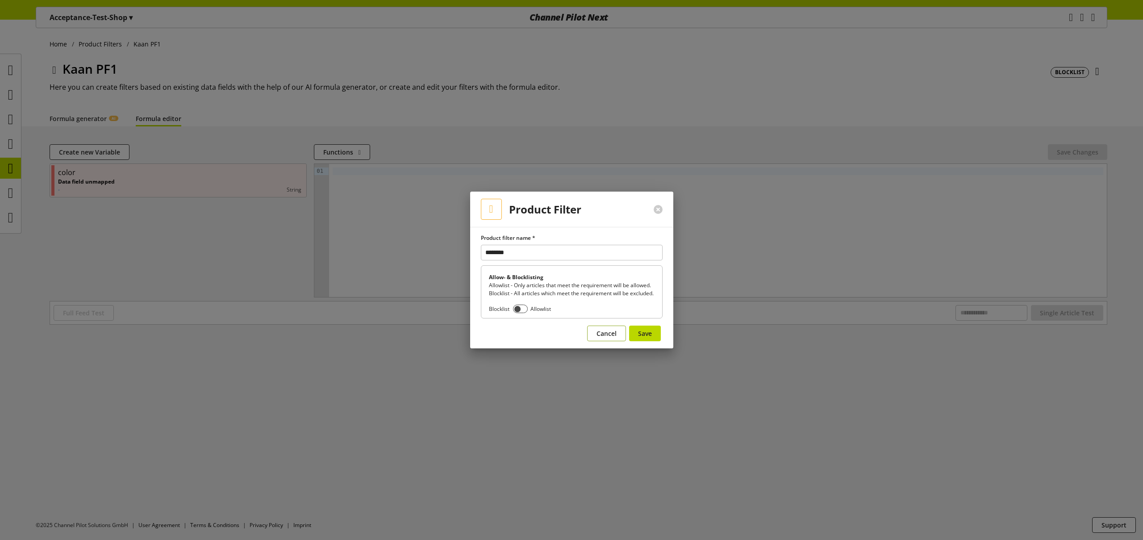
click at [606, 338] on span "Cancel" at bounding box center [606, 333] width 20 height 9
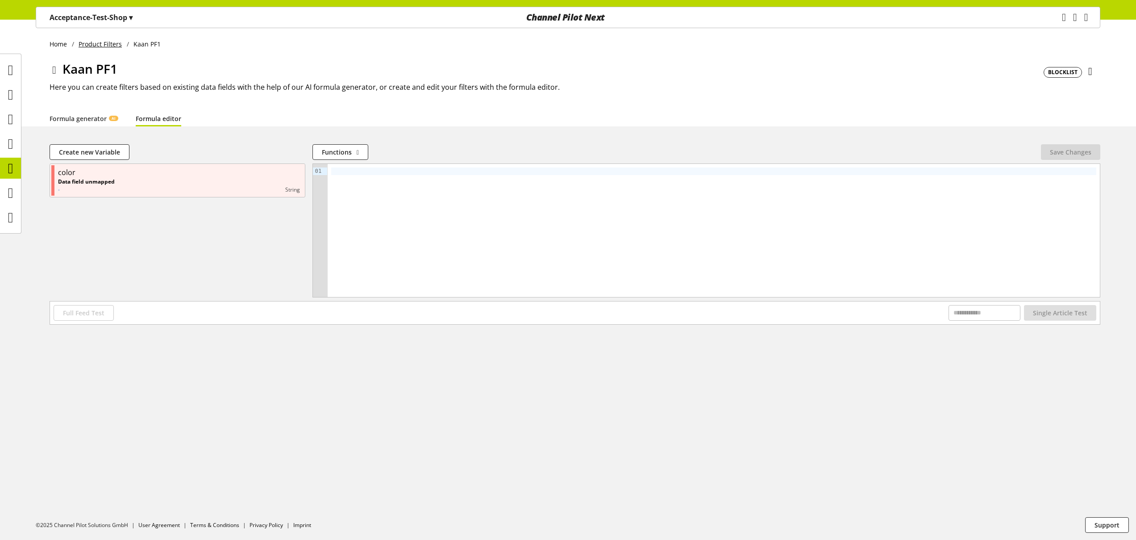
click at [99, 45] on link "Product Filters" at bounding box center [100, 43] width 53 height 9
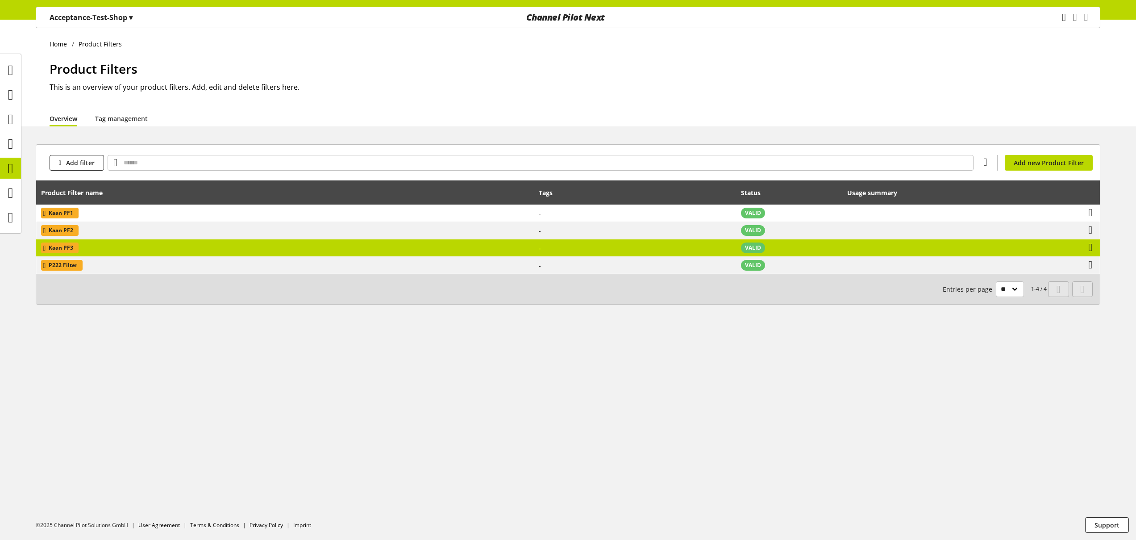
click at [386, 245] on td "Kaan PF3" at bounding box center [285, 247] width 498 height 17
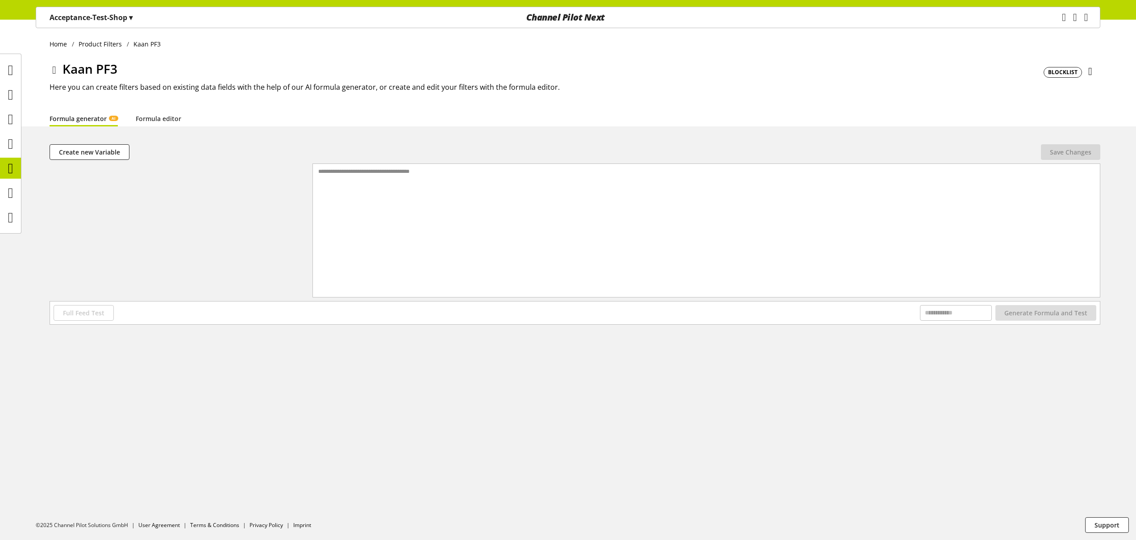
click at [1062, 72] on span "BLOCKLIST" at bounding box center [1062, 72] width 29 height 8
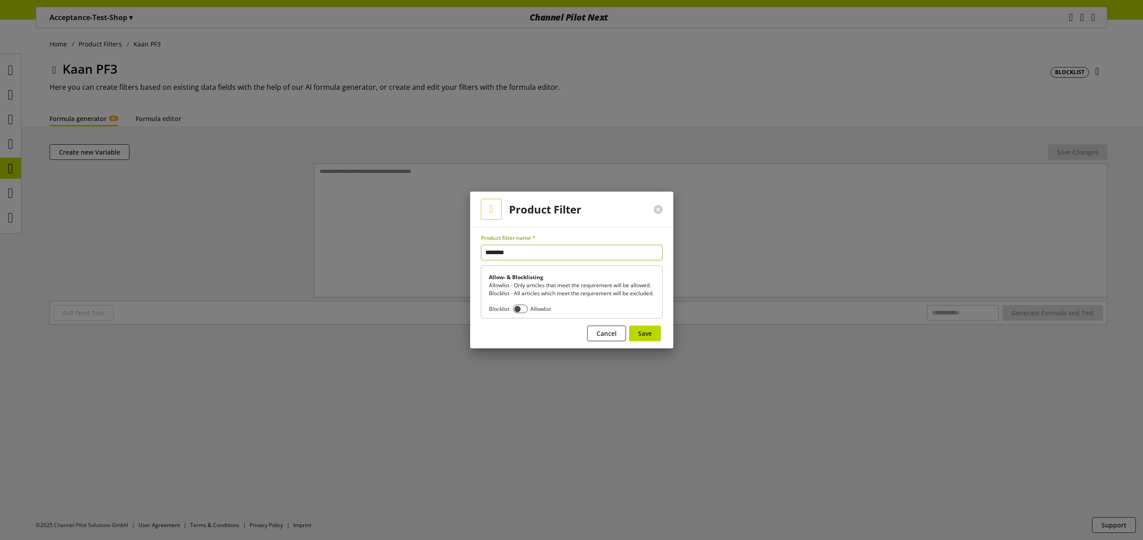
click at [1056, 112] on div at bounding box center [571, 270] width 1143 height 540
click at [1099, 70] on div at bounding box center [571, 270] width 1143 height 540
click at [613, 336] on span "Cancel" at bounding box center [606, 333] width 20 height 9
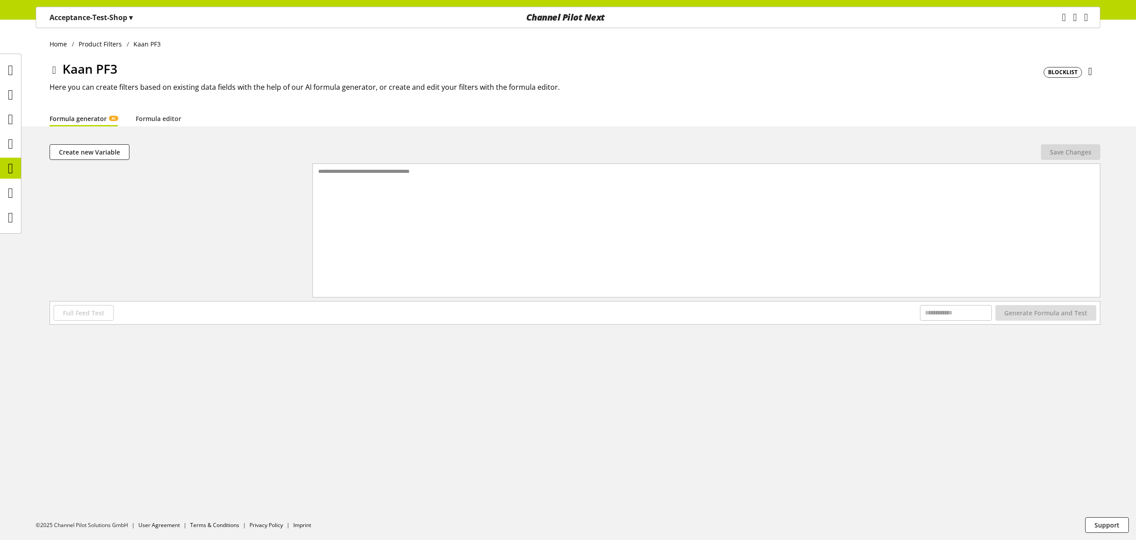
click at [1091, 76] on icon at bounding box center [1090, 71] width 4 height 16
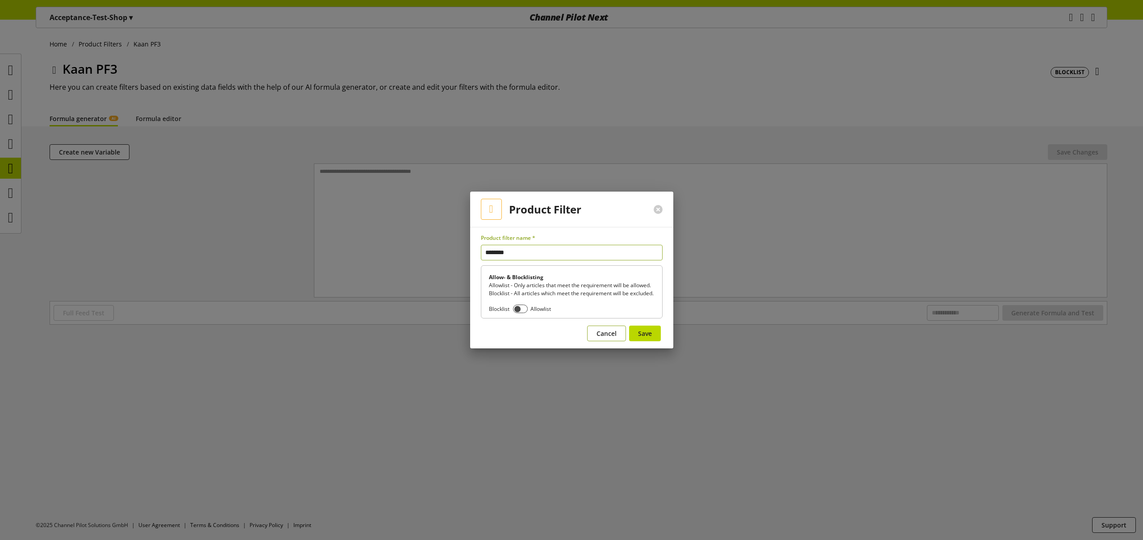
drag, startPoint x: 603, startPoint y: 337, endPoint x: 597, endPoint y: 325, distance: 13.6
click at [603, 337] on span "Cancel" at bounding box center [606, 333] width 20 height 9
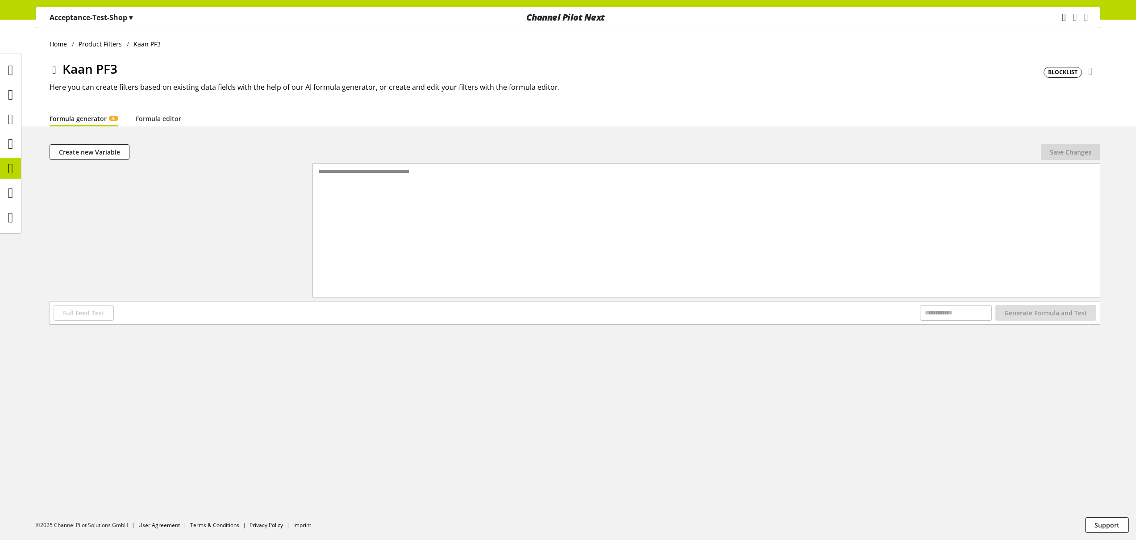
click at [369, 115] on div "Formula generator AI Formula editor" at bounding box center [575, 118] width 1051 height 16
click at [52, 71] on icon at bounding box center [54, 70] width 4 height 16
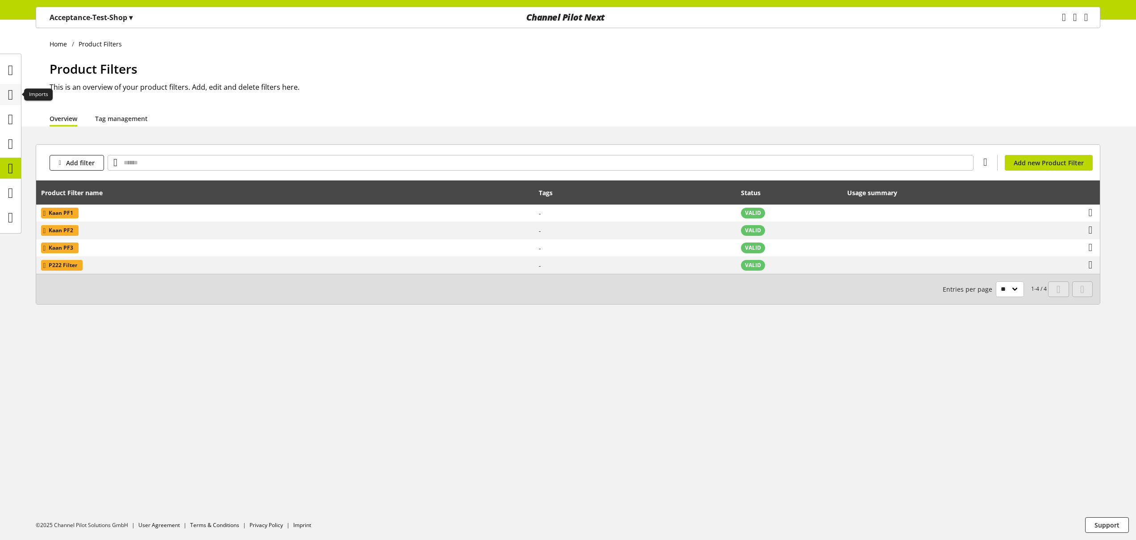
click at [13, 95] on icon at bounding box center [10, 95] width 5 height 18
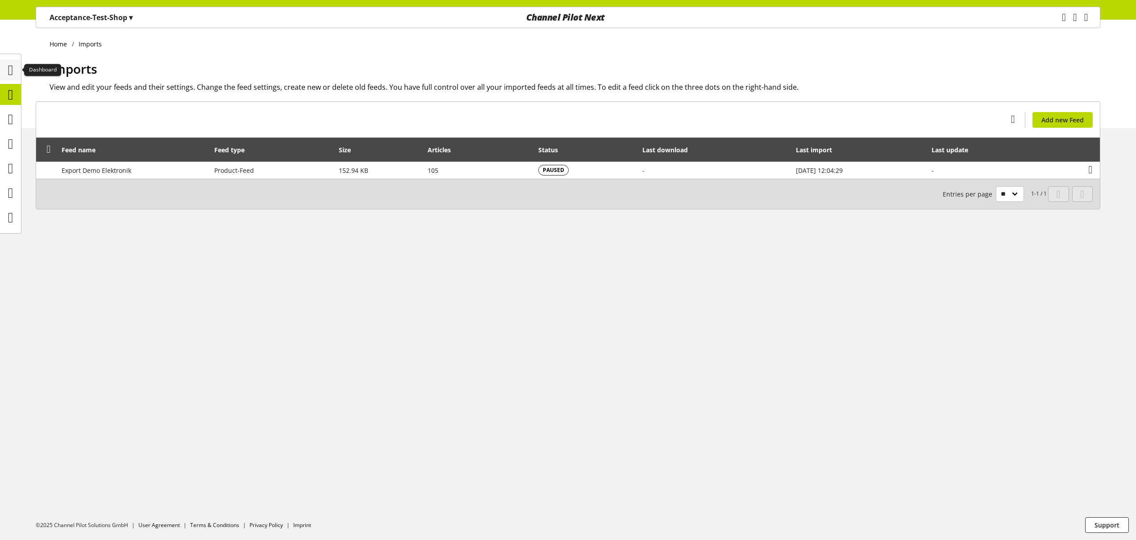
click at [10, 79] on div at bounding box center [10, 69] width 21 height 21
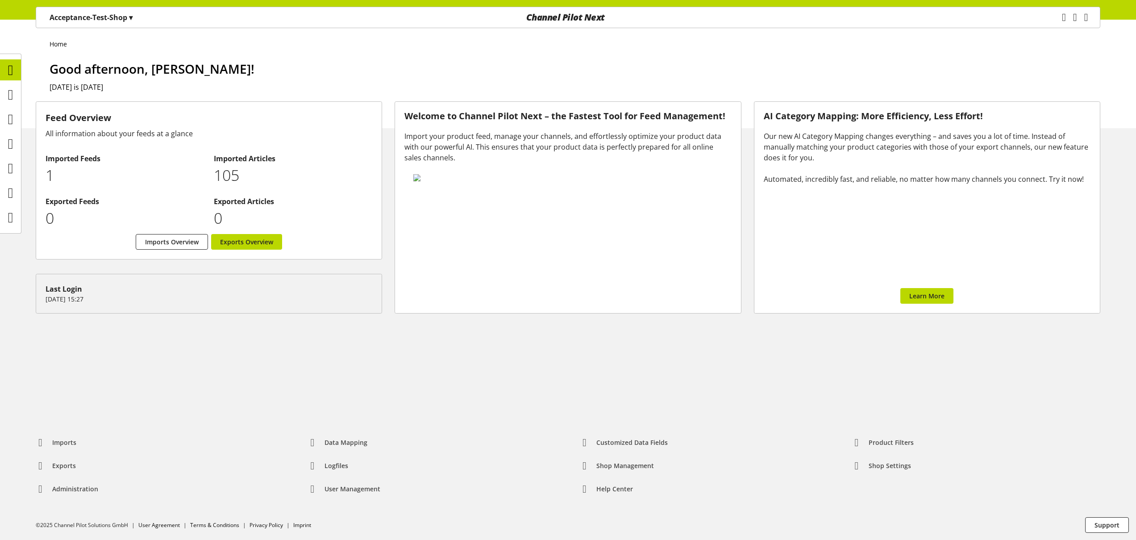
click at [29, 153] on div "Feed Overview All information about your feeds at a glance Imported Feeds 1 Imp…" at bounding box center [208, 207] width 359 height 221
click at [21, 150] on div "Feed Overview All information about your feeds at a glance Imported Feeds 1 Imp…" at bounding box center [568, 255] width 1136 height 309
click at [12, 135] on icon at bounding box center [10, 144] width 5 height 18
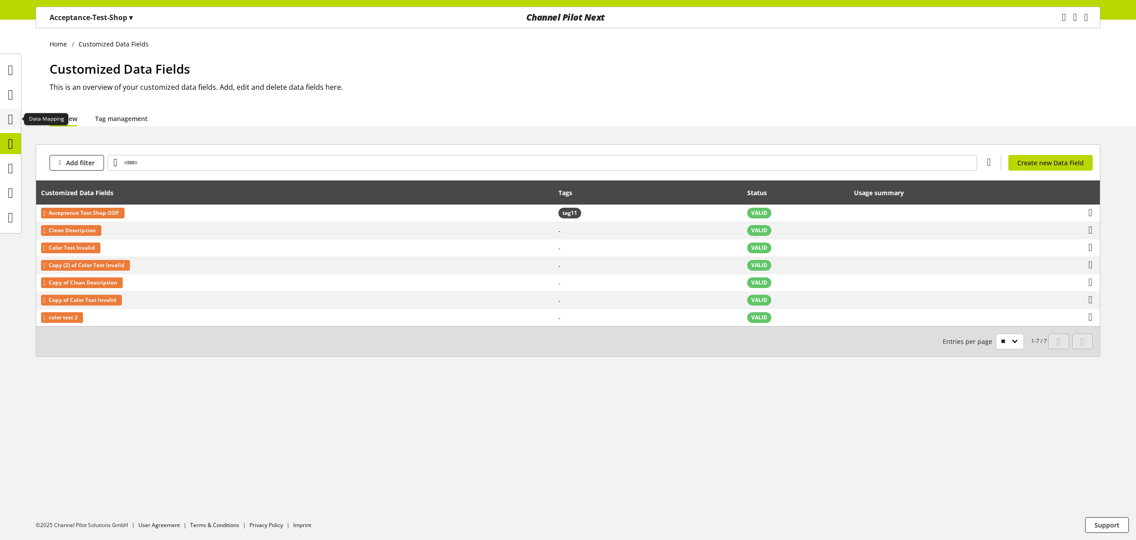
click at [8, 119] on icon at bounding box center [10, 119] width 5 height 18
